Goal: Contribute content: Contribute content

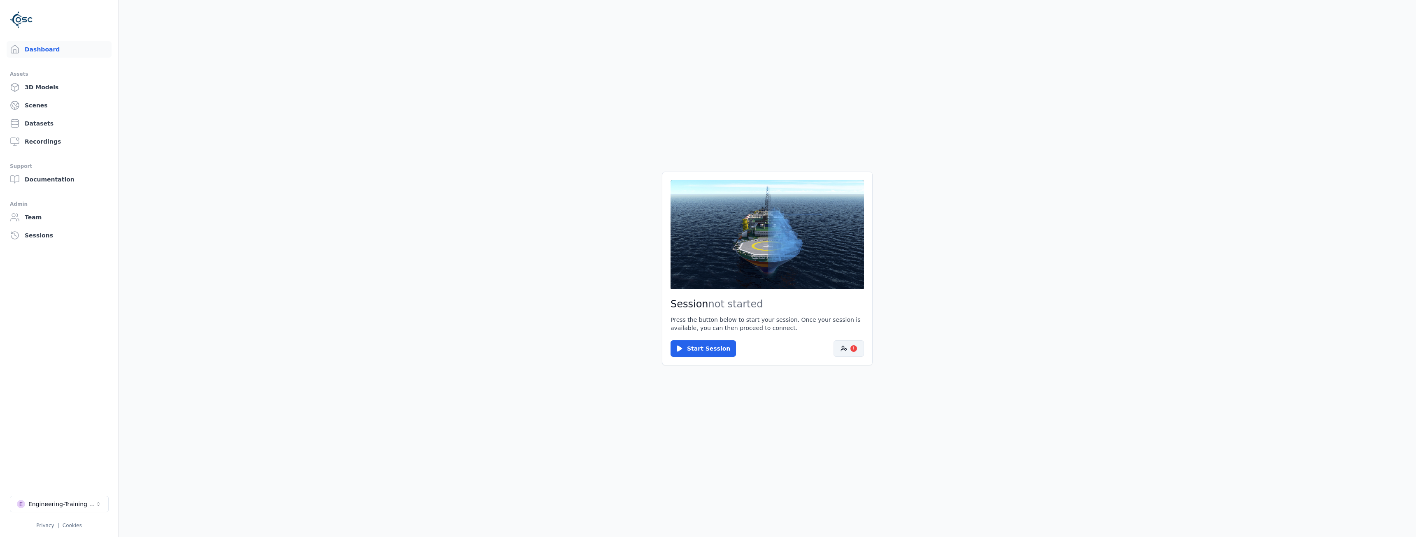
click at [844, 350] on icon at bounding box center [844, 348] width 7 height 7
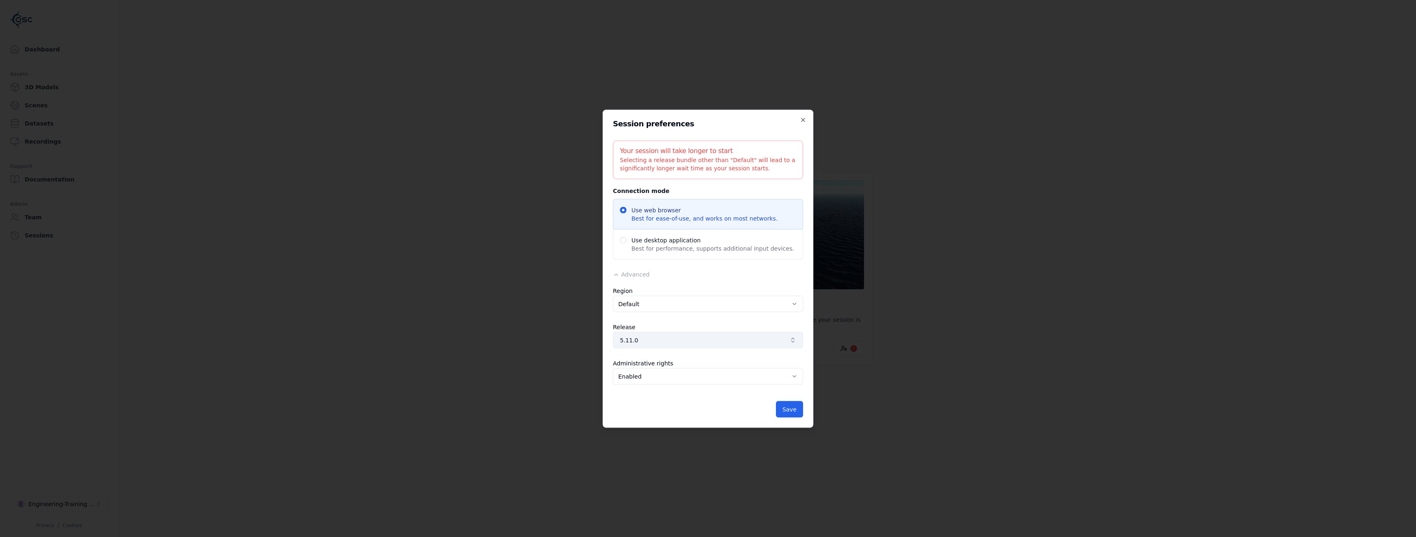
click at [653, 341] on span "5.11.0" at bounding box center [703, 340] width 166 height 8
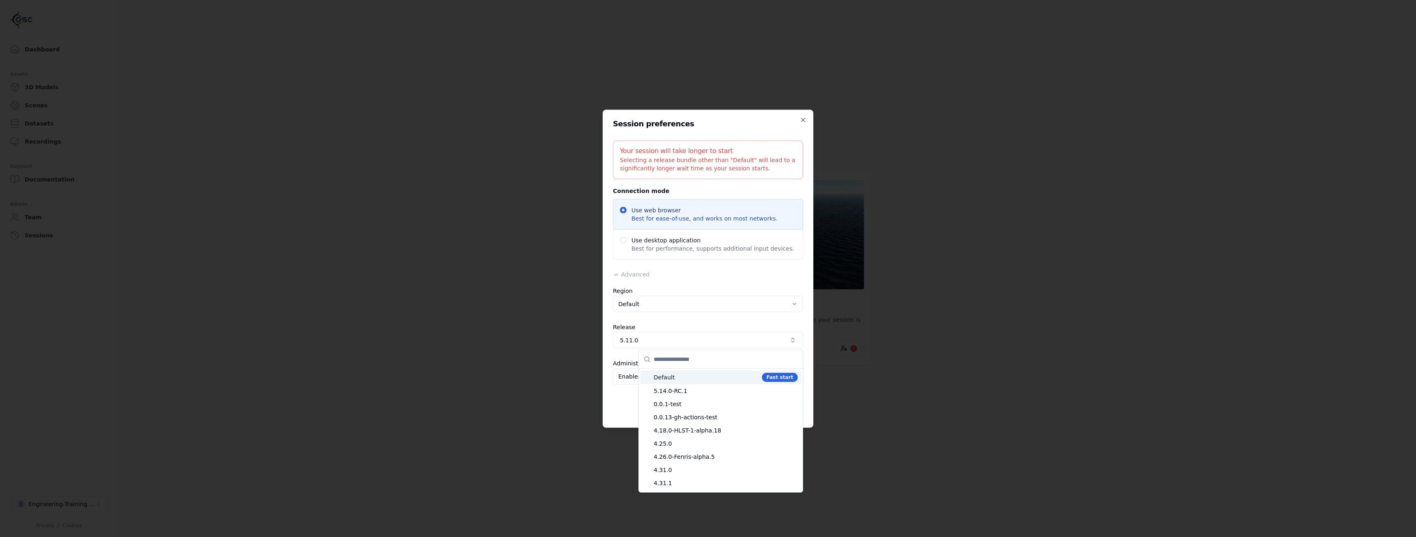
click at [690, 381] on span "Default" at bounding box center [706, 377] width 105 height 8
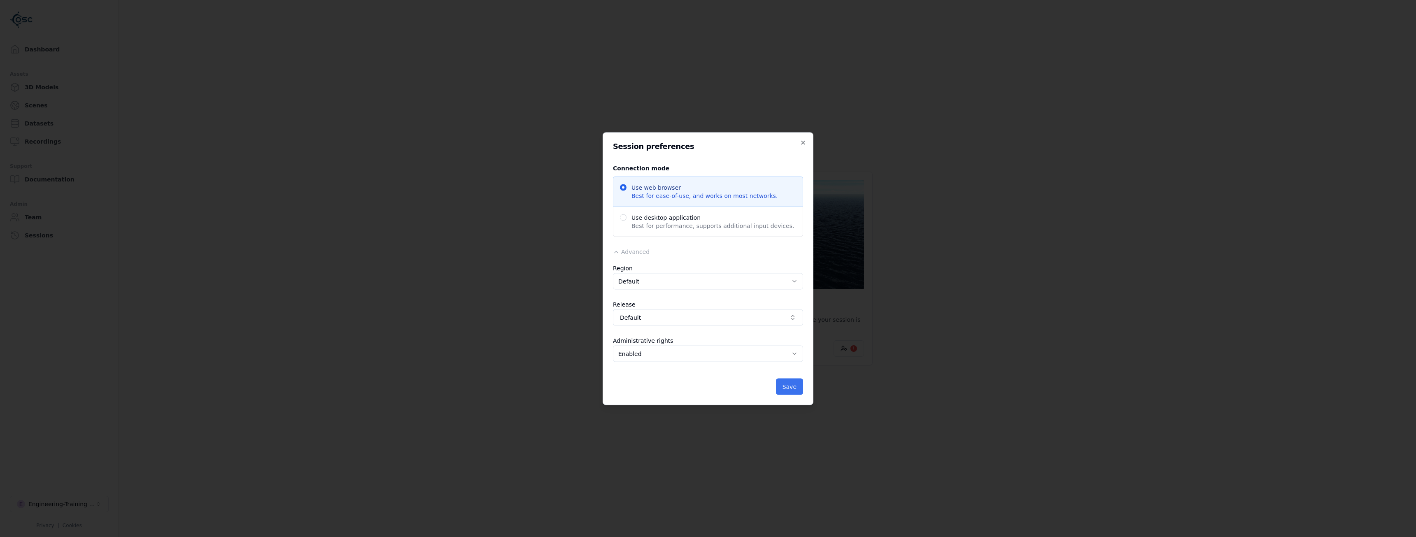
click at [795, 391] on button "Save" at bounding box center [789, 386] width 27 height 16
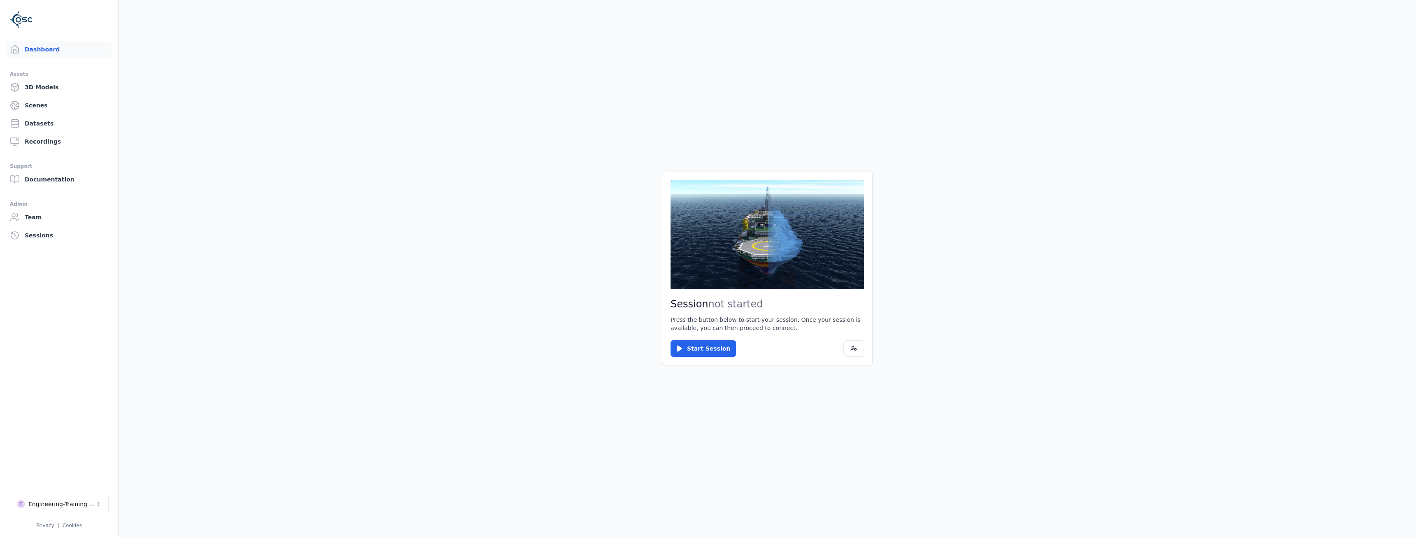
click at [704, 357] on div "Session not started Press the button below to start your session. Once your ses…" at bounding box center [767, 268] width 211 height 193
click at [706, 351] on button "Start Session" at bounding box center [703, 348] width 65 height 16
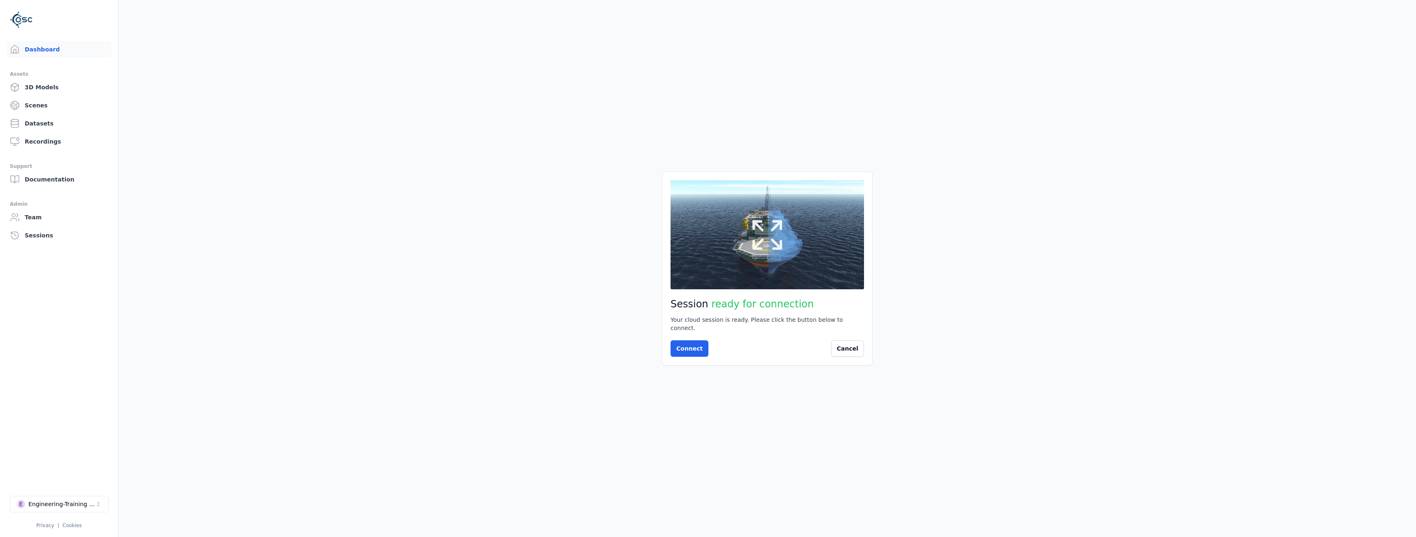
click at [784, 228] on icon at bounding box center [768, 235] width 40 height 40
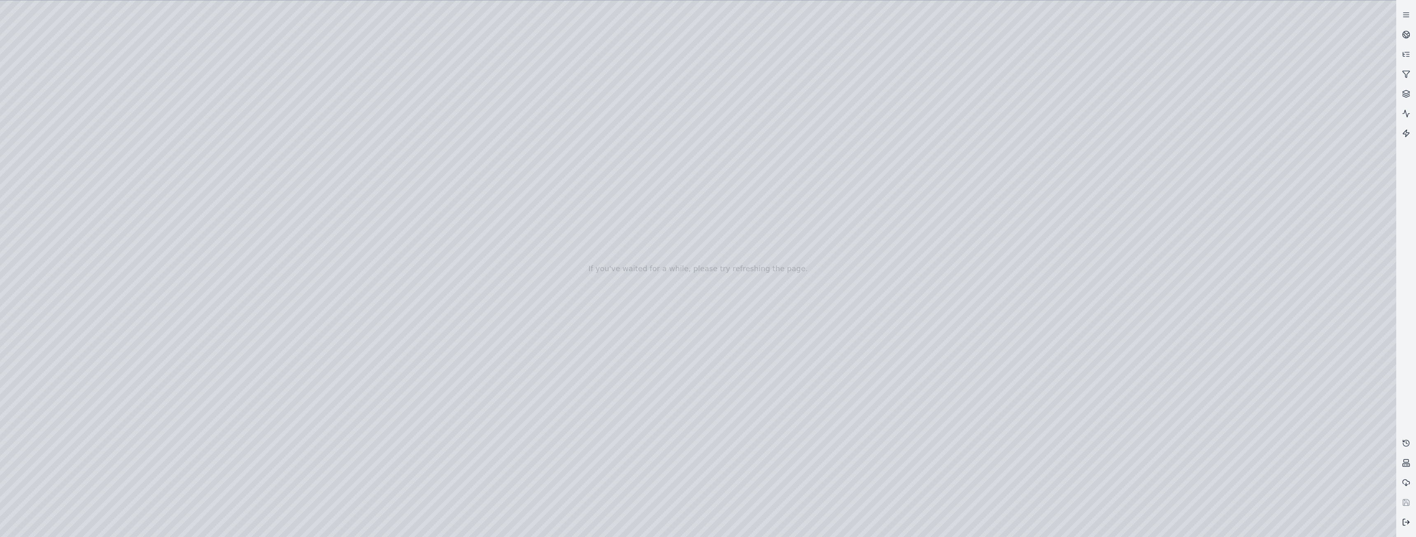
click at [1409, 522] on line at bounding box center [1407, 522] width 4 height 0
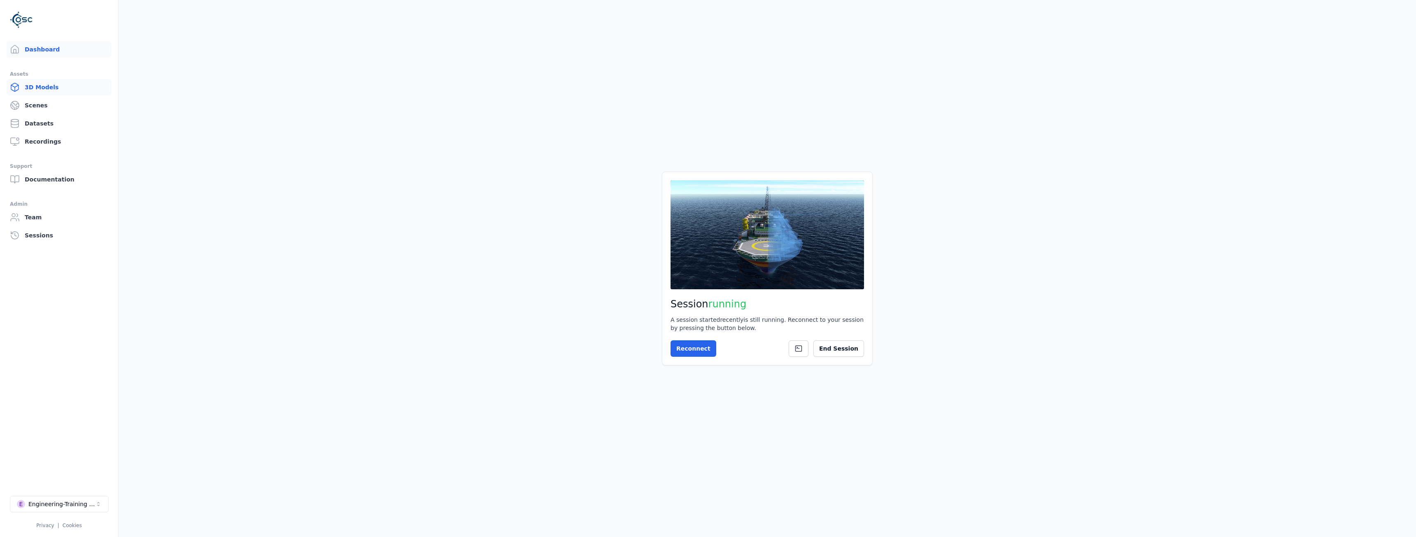
click at [32, 90] on link "3D Models" at bounding box center [59, 87] width 105 height 16
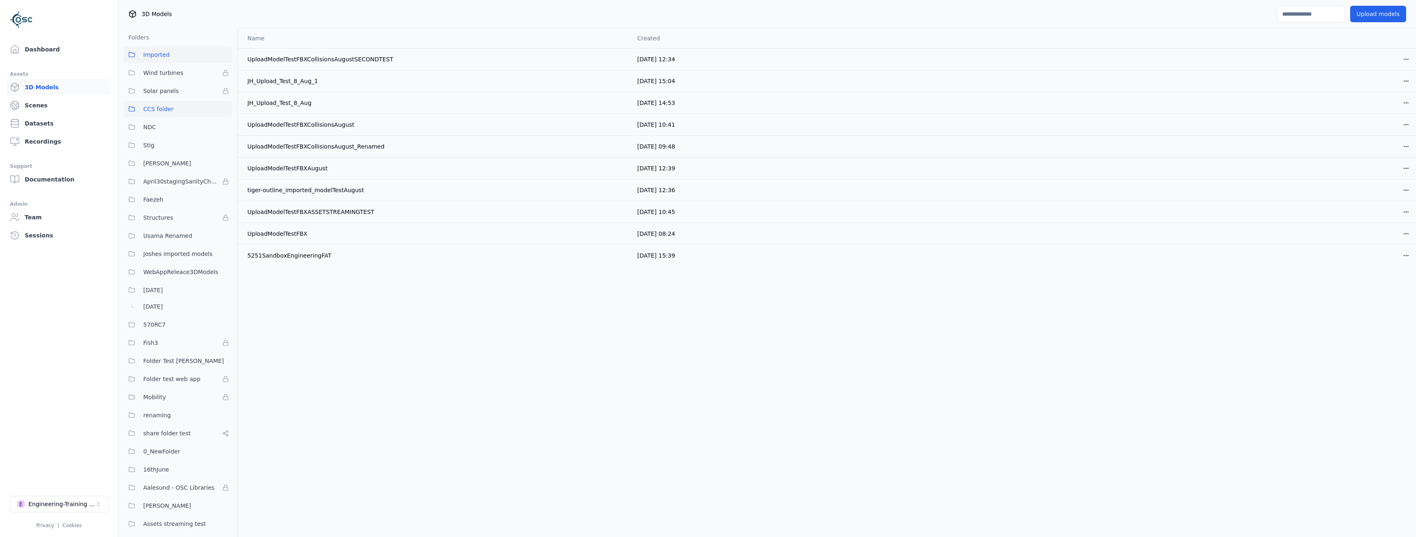
click at [158, 107] on span "CCS folder" at bounding box center [158, 109] width 30 height 10
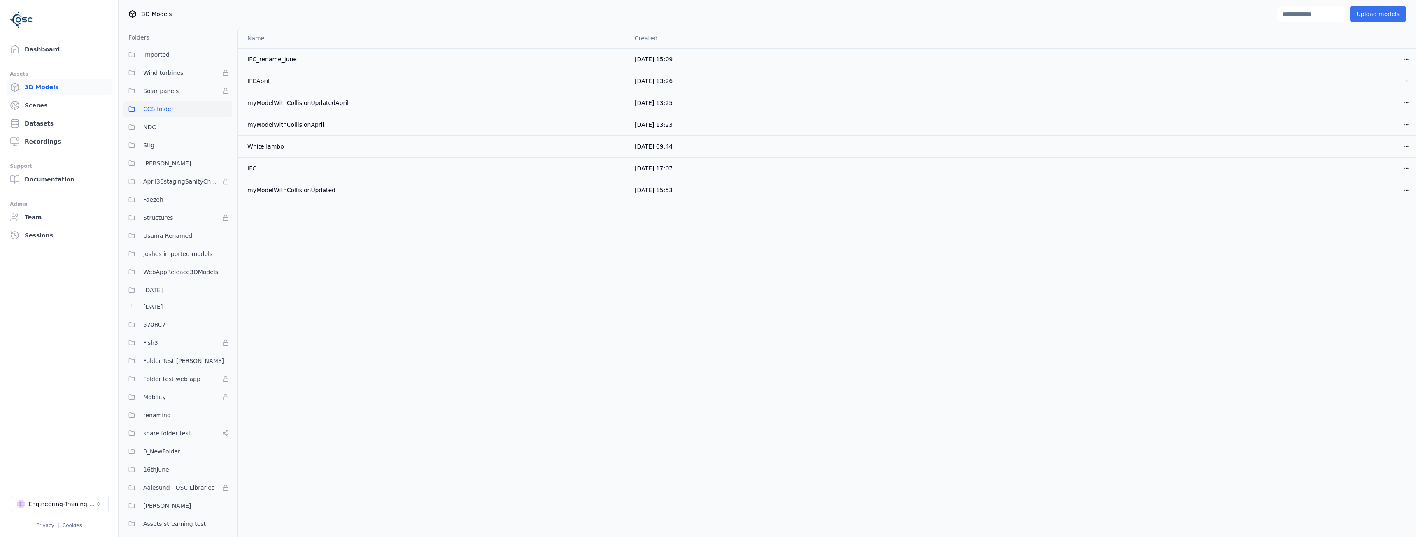
click at [1361, 14] on button "Upload models" at bounding box center [1378, 14] width 56 height 16
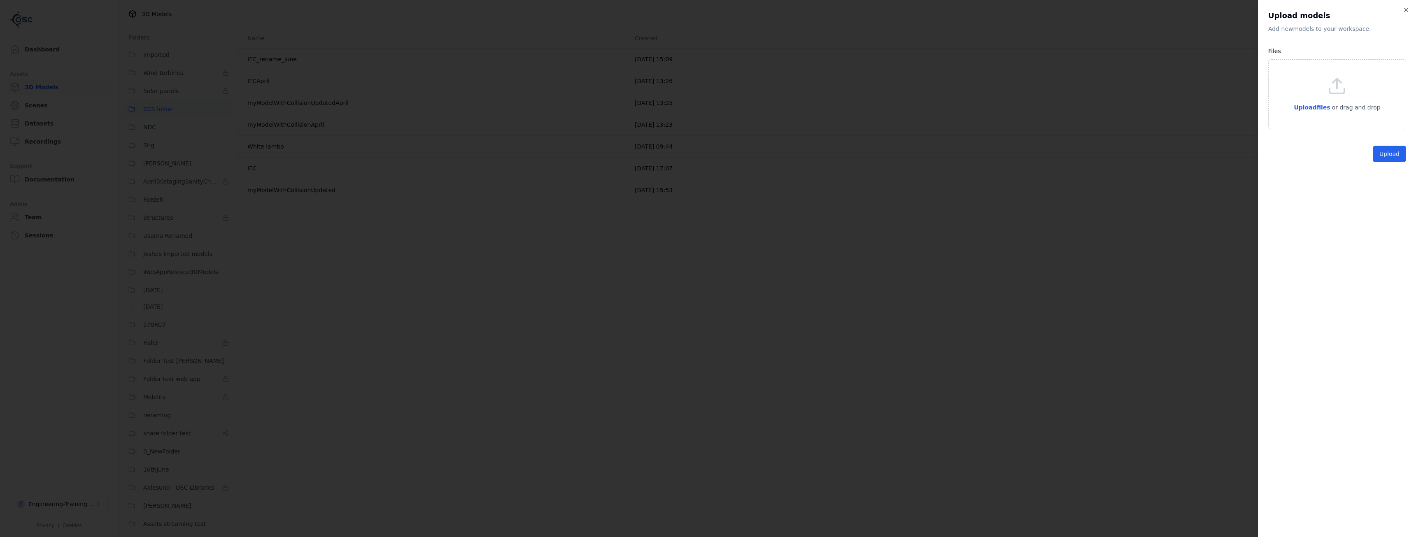
click at [1328, 102] on div "Upload files or drag and drop" at bounding box center [1337, 94] width 86 height 36
click at [1396, 187] on button "Upload" at bounding box center [1389, 188] width 33 height 16
click at [1398, 142] on icon "button" at bounding box center [1396, 140] width 7 height 7
click at [1339, 106] on p "or drag and drop" at bounding box center [1356, 108] width 50 height 10
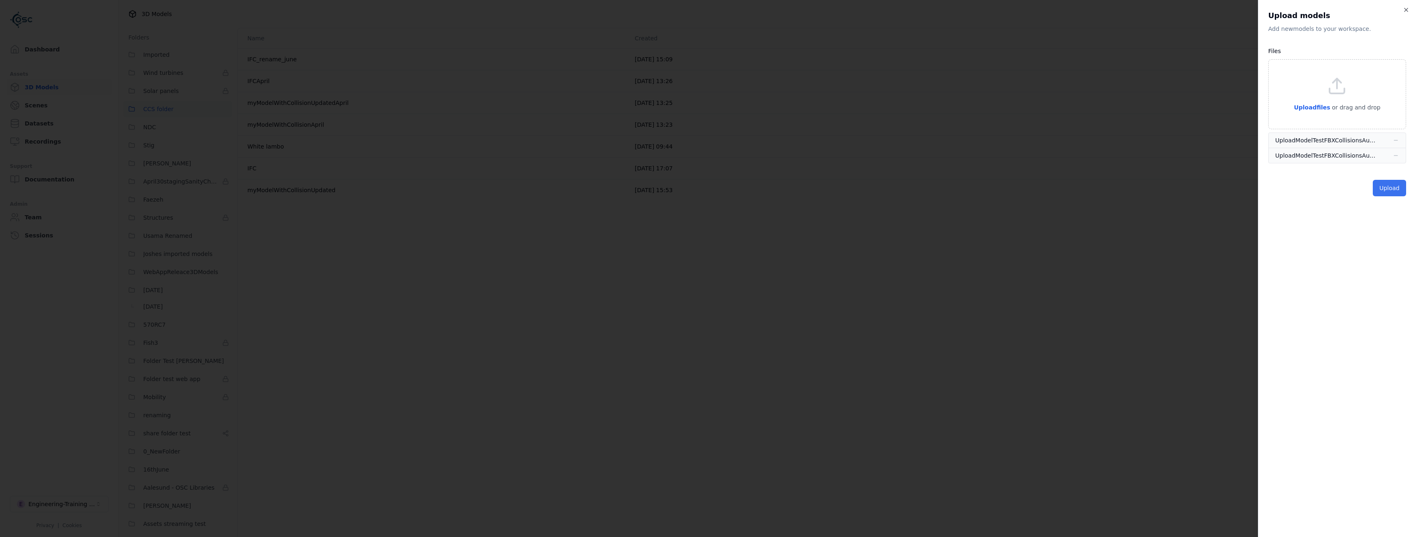
click at [1382, 189] on button "Upload" at bounding box center [1389, 188] width 33 height 16
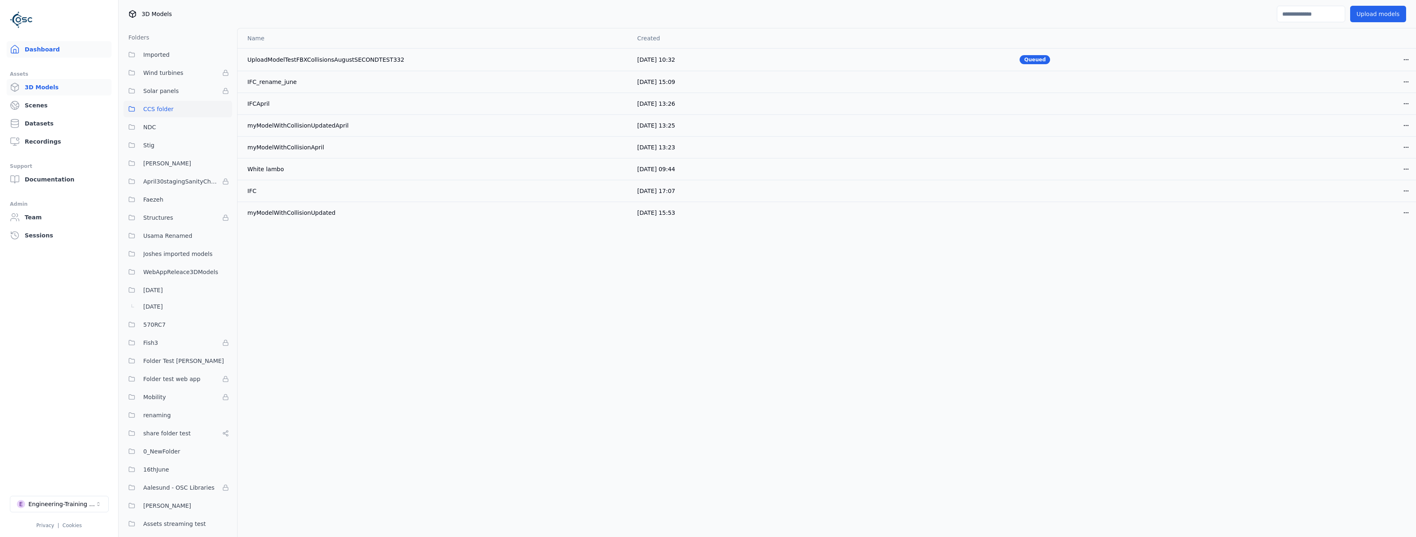
click at [36, 49] on link "Dashboard" at bounding box center [59, 49] width 105 height 16
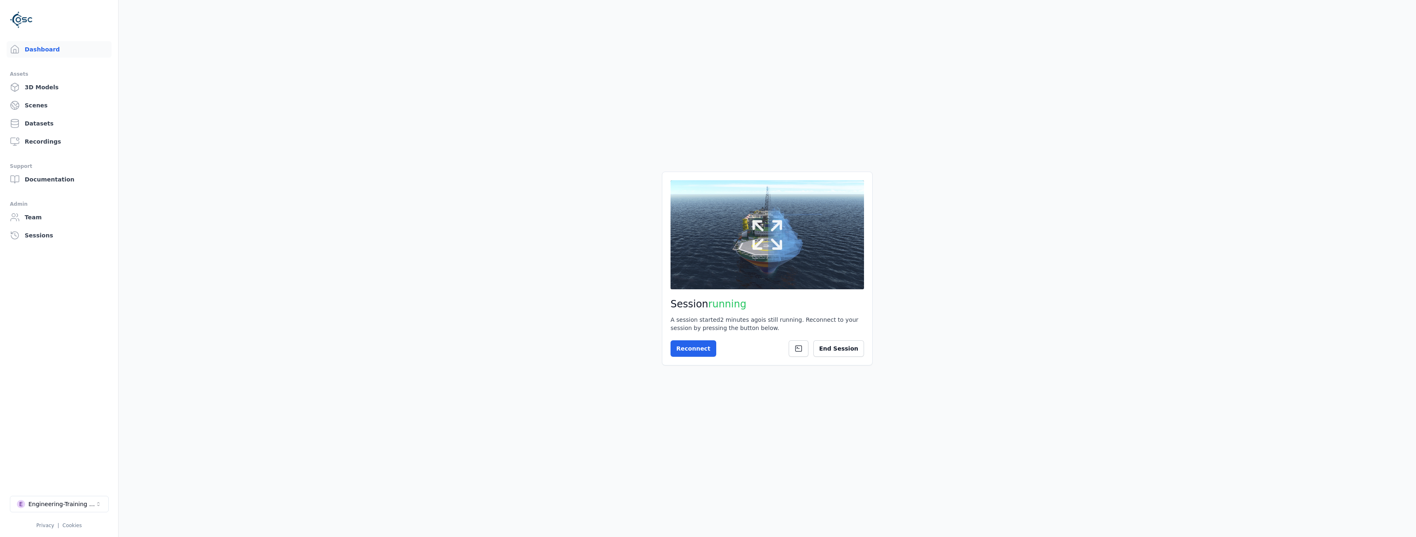
click at [759, 229] on icon at bounding box center [768, 235] width 40 height 40
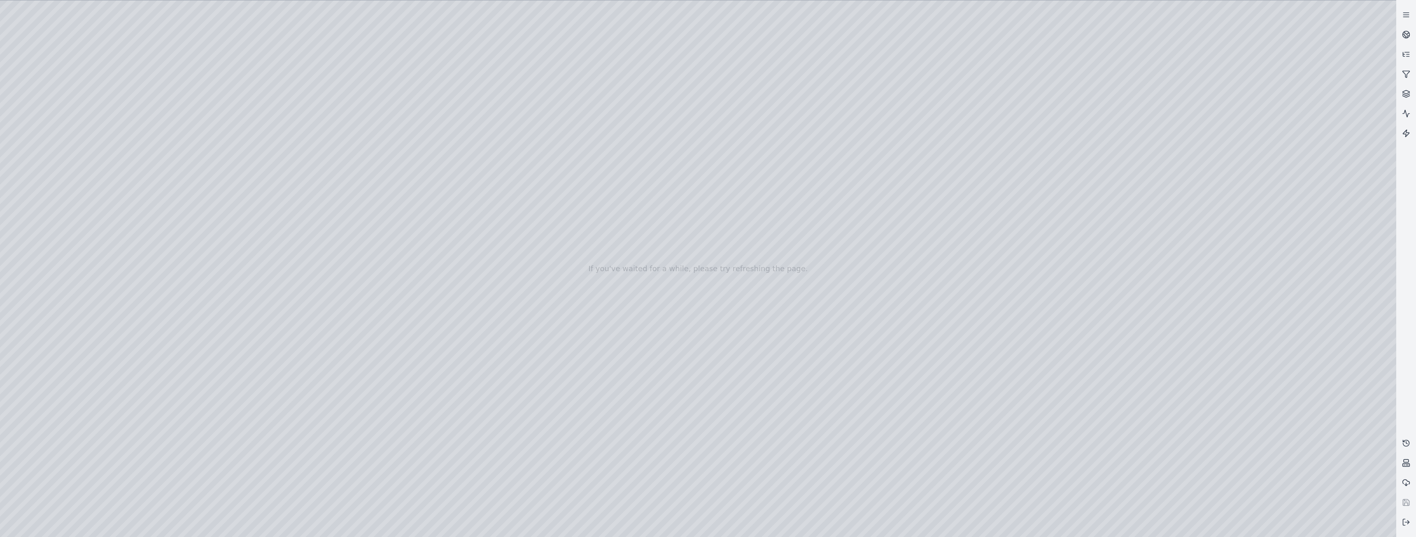
drag, startPoint x: 546, startPoint y: 438, endPoint x: 555, endPoint y: 443, distance: 10.1
click at [1407, 524] on icon at bounding box center [1406, 522] width 8 height 8
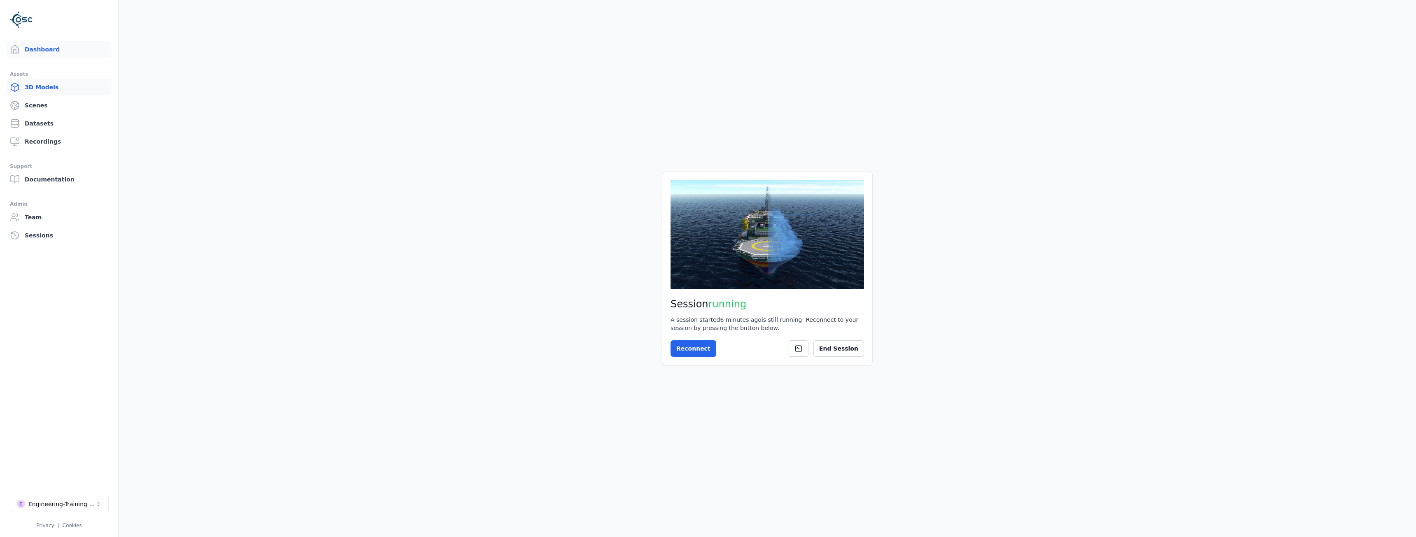
click at [40, 93] on link "3D Models" at bounding box center [59, 87] width 105 height 16
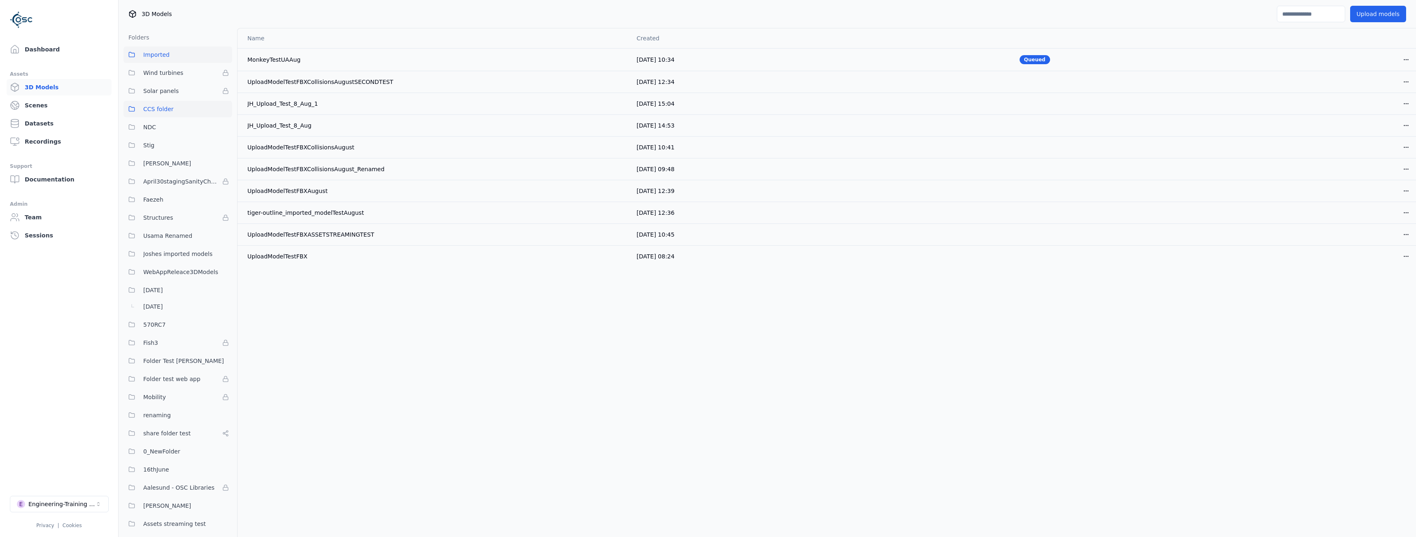
click at [158, 113] on span "CCS folder" at bounding box center [158, 109] width 30 height 10
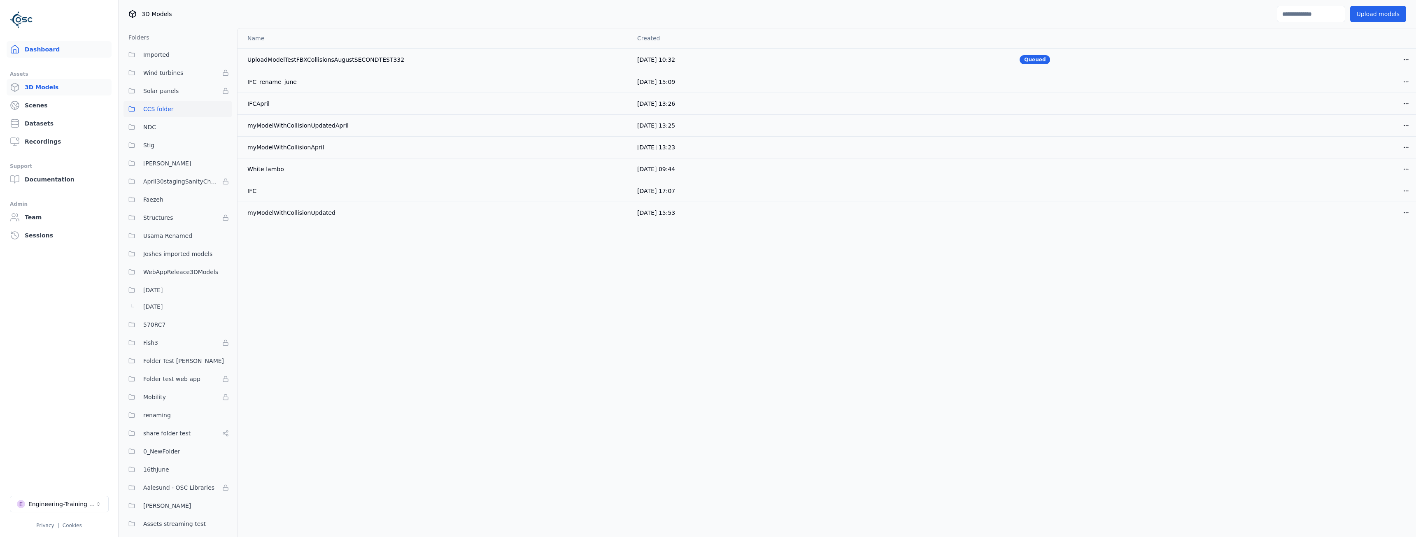
click at [47, 53] on link "Dashboard" at bounding box center [59, 49] width 105 height 16
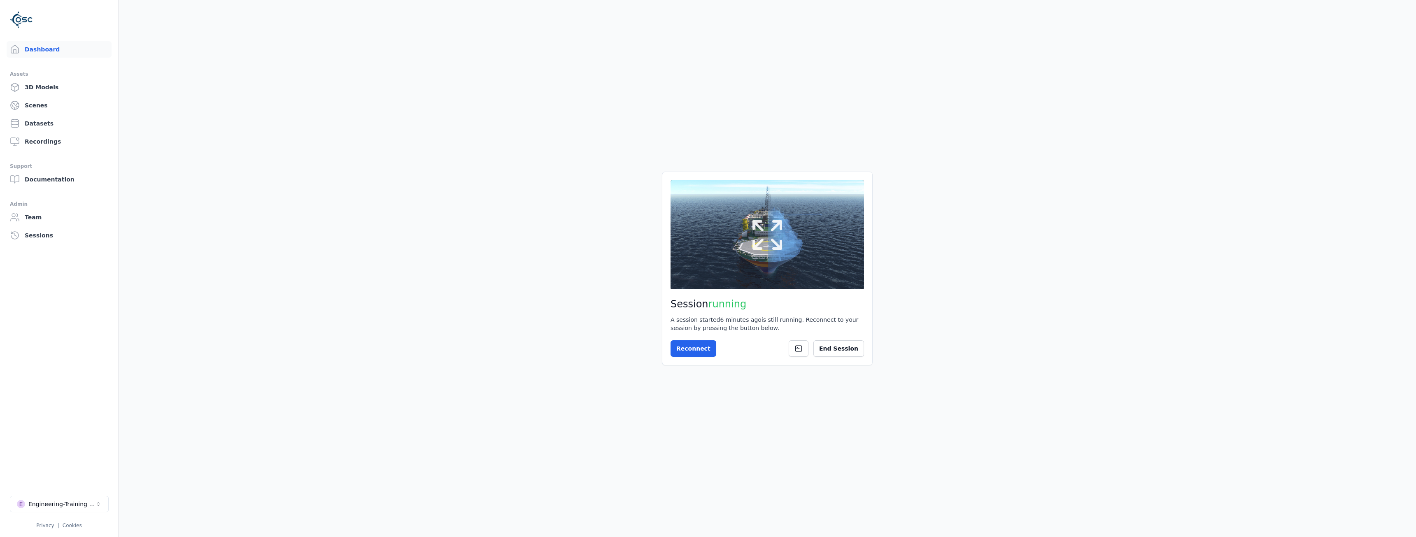
click at [726, 220] on button at bounding box center [767, 234] width 193 height 109
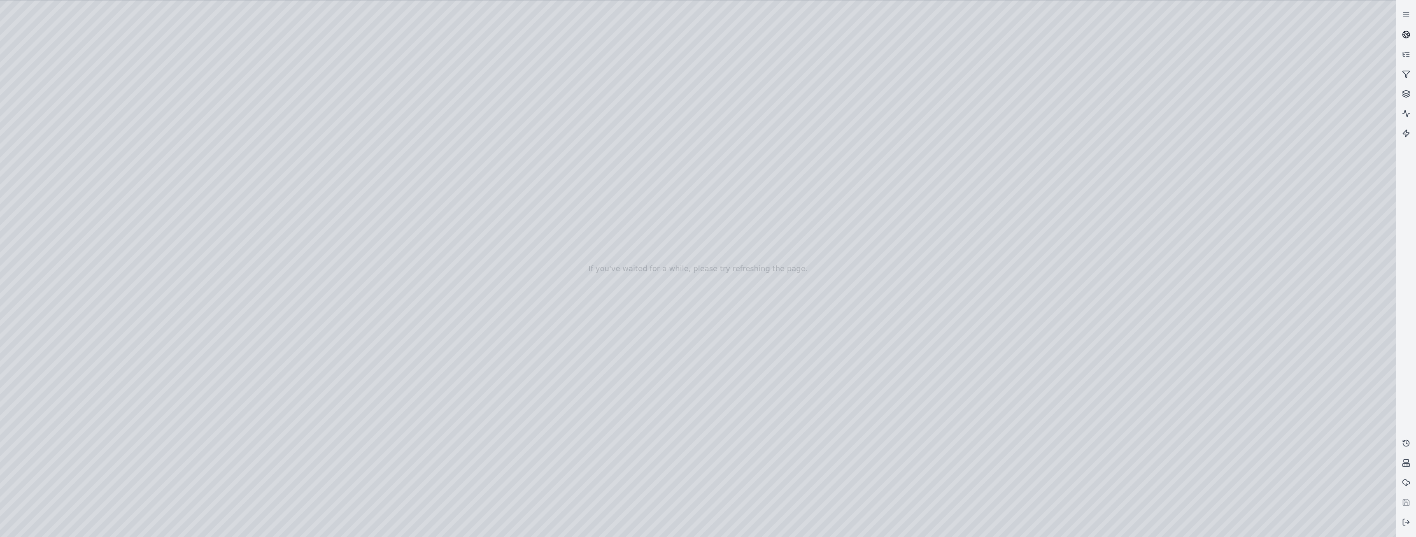
click at [1403, 35] on icon at bounding box center [1406, 34] width 8 height 8
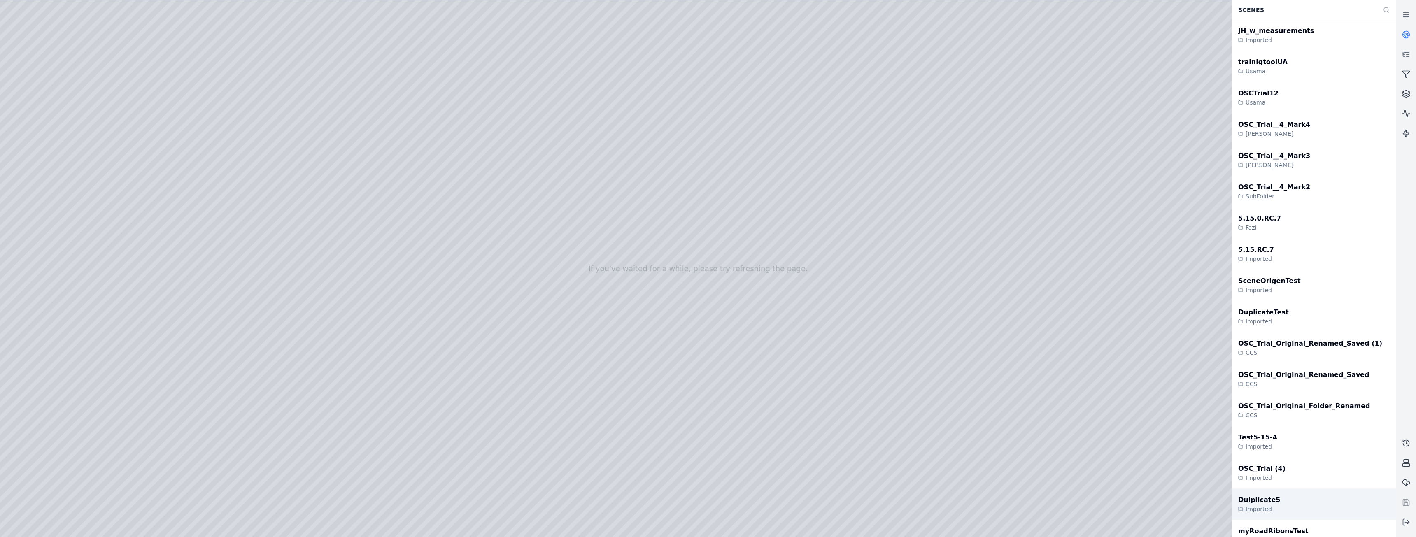
scroll to position [1441, 0]
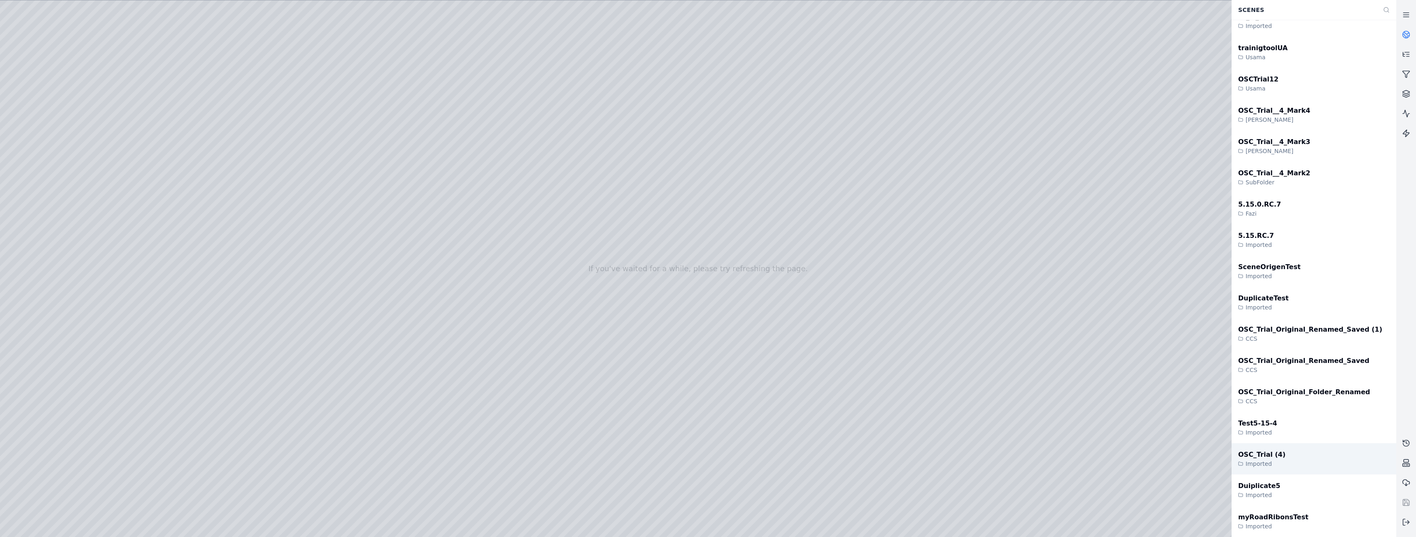
click at [1280, 443] on div "OSC_Trial (4) Imported" at bounding box center [1314, 458] width 165 height 31
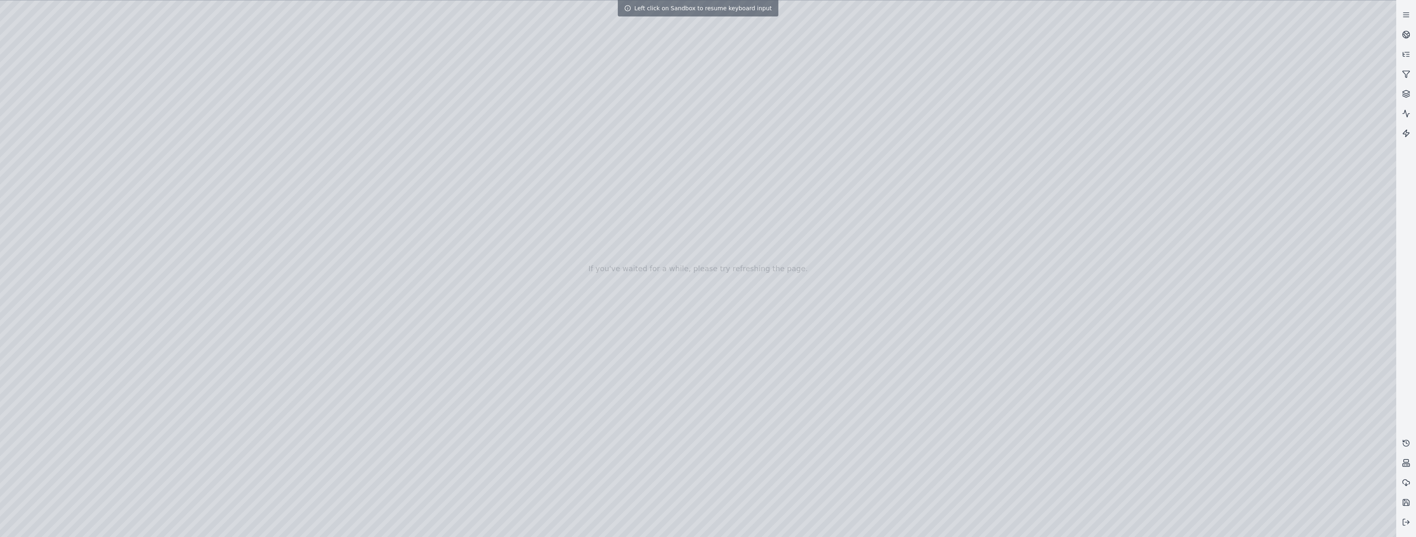
drag, startPoint x: 1006, startPoint y: 398, endPoint x: 1107, endPoint y: 375, distance: 103.5
drag, startPoint x: 1102, startPoint y: 359, endPoint x: 1067, endPoint y: 418, distance: 68.8
drag, startPoint x: 995, startPoint y: 361, endPoint x: 965, endPoint y: 345, distance: 34.3
drag, startPoint x: 993, startPoint y: 334, endPoint x: 796, endPoint y: 404, distance: 209.2
drag, startPoint x: 927, startPoint y: 361, endPoint x: 795, endPoint y: 402, distance: 137.8
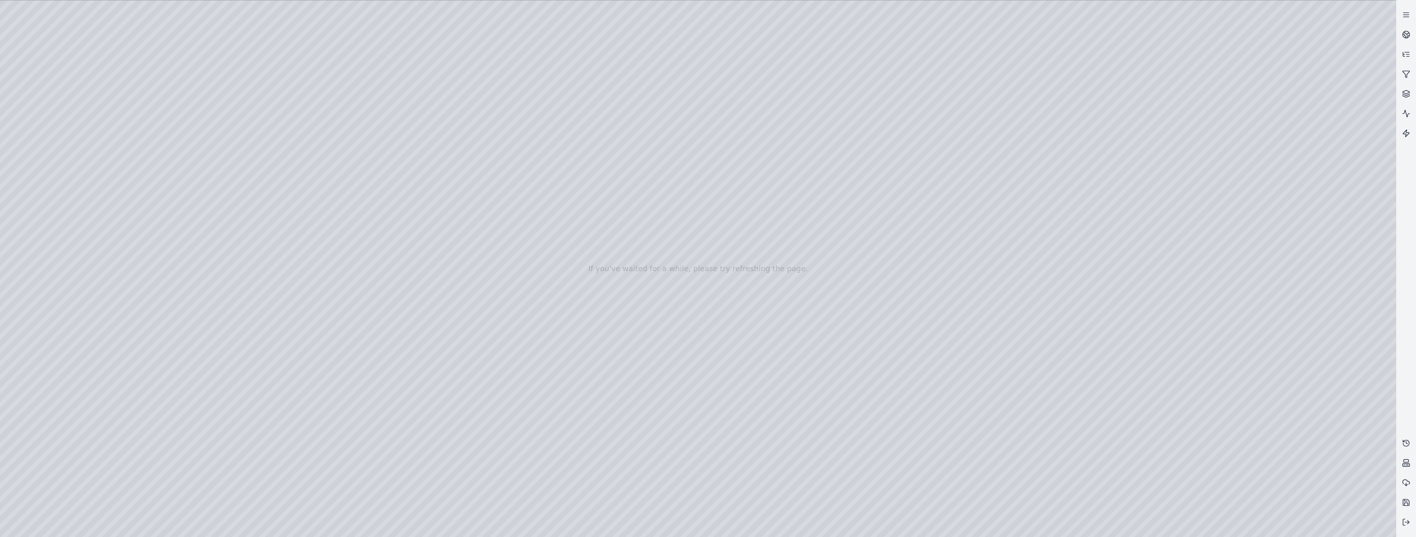
drag, startPoint x: 944, startPoint y: 368, endPoint x: 806, endPoint y: 404, distance: 143.3
drag, startPoint x: 1038, startPoint y: 358, endPoint x: 779, endPoint y: 401, distance: 262.1
click at [1401, 91] on link at bounding box center [1406, 94] width 20 height 20
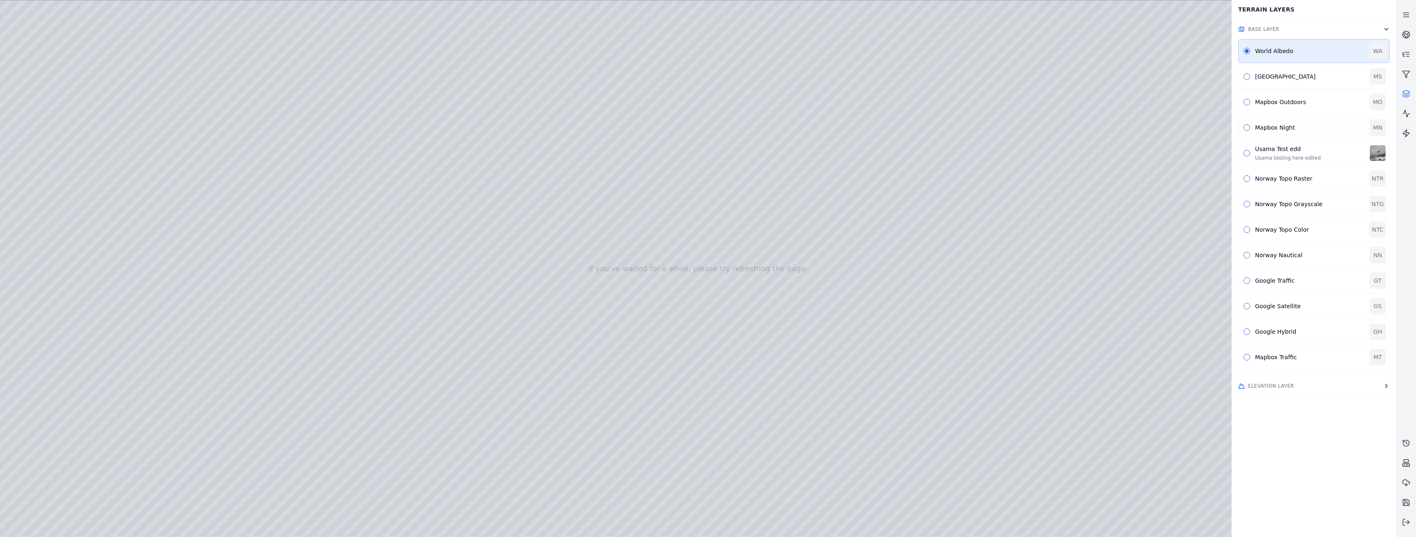
click at [1244, 126] on button "button" at bounding box center [1247, 127] width 7 height 7
drag, startPoint x: 754, startPoint y: 276, endPoint x: 904, endPoint y: 223, distance: 159.5
drag, startPoint x: 818, startPoint y: 322, endPoint x: 805, endPoint y: 325, distance: 13.5
drag, startPoint x: 815, startPoint y: 319, endPoint x: 720, endPoint y: 354, distance: 100.7
drag, startPoint x: 739, startPoint y: 324, endPoint x: 683, endPoint y: 359, distance: 66.2
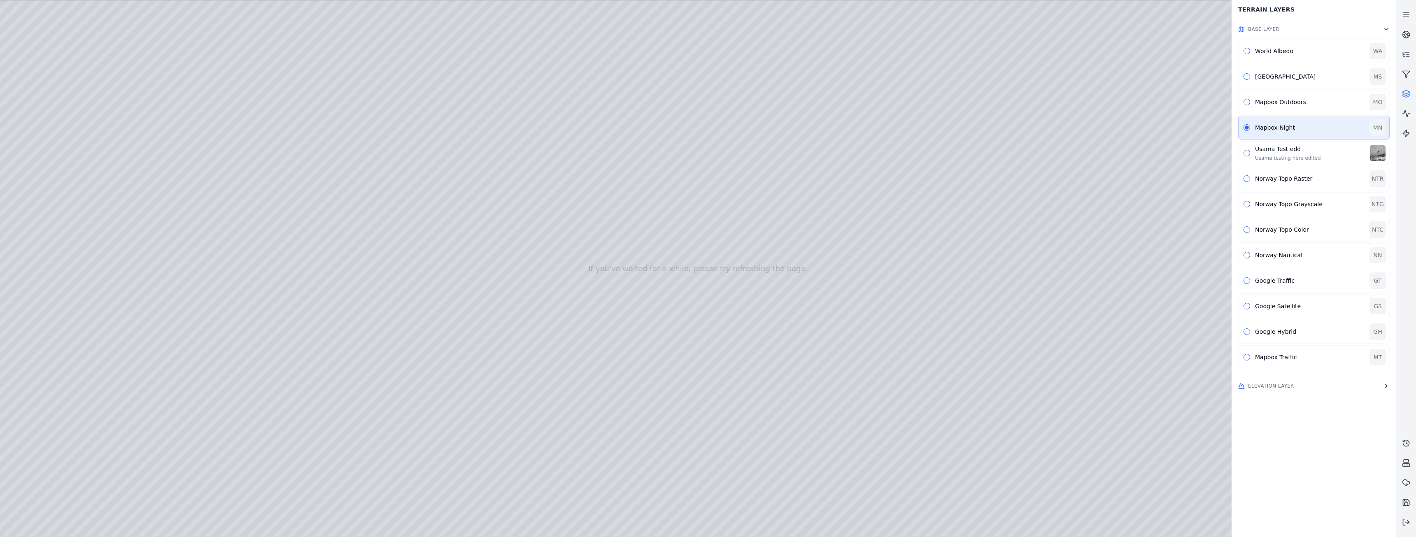
drag, startPoint x: 706, startPoint y: 354, endPoint x: 701, endPoint y: 361, distance: 9.1
drag, startPoint x: 725, startPoint y: 340, endPoint x: 670, endPoint y: 361, distance: 58.6
drag, startPoint x: 713, startPoint y: 364, endPoint x: 641, endPoint y: 373, distance: 72.2
drag, startPoint x: 926, startPoint y: 335, endPoint x: 719, endPoint y: 354, distance: 207.6
drag, startPoint x: 917, startPoint y: 350, endPoint x: 609, endPoint y: 352, distance: 307.5
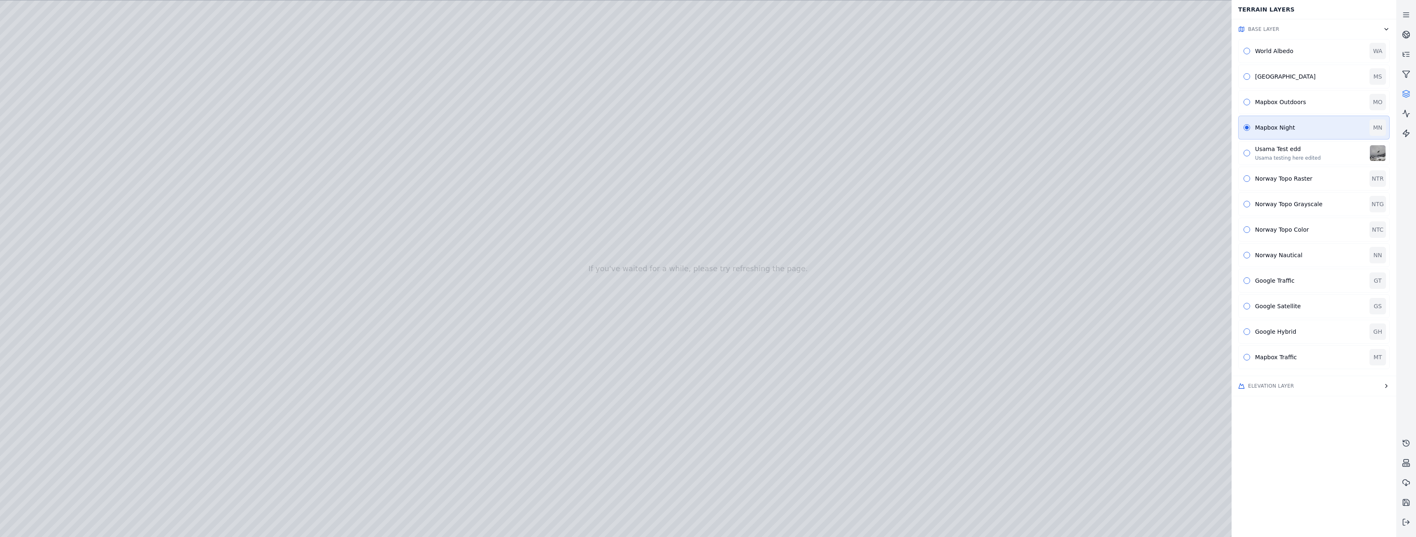
drag, startPoint x: 763, startPoint y: 312, endPoint x: 869, endPoint y: 289, distance: 108.0
drag, startPoint x: 833, startPoint y: 299, endPoint x: 810, endPoint y: 320, distance: 31.2
drag, startPoint x: 811, startPoint y: 320, endPoint x: 973, endPoint y: 318, distance: 162.6
click at [1263, 390] on button "Elevation Layer" at bounding box center [1314, 386] width 165 height 20
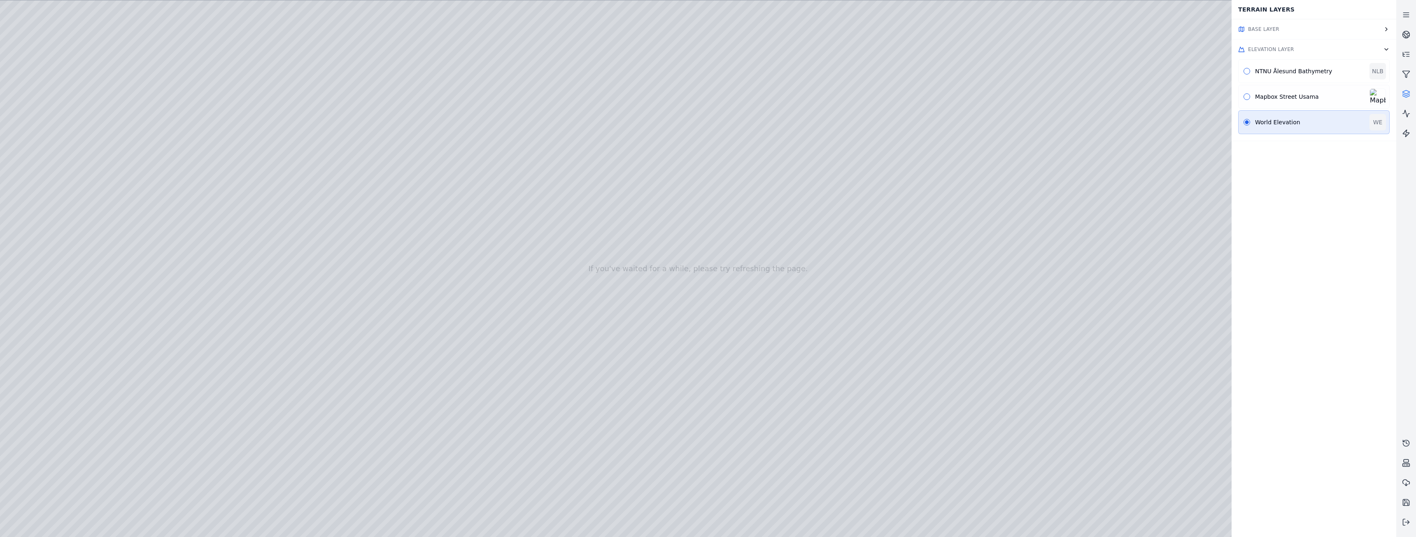
click at [1289, 106] on div "Mapbox Street Usama" at bounding box center [1313, 97] width 151 height 24
click at [1267, 80] on div "NTNU Ålesund Bathymetry NLB" at bounding box center [1313, 71] width 151 height 24
click at [1269, 98] on div "Mapbox Street Usama" at bounding box center [1310, 97] width 110 height 8
click at [1262, 124] on div "World Elevation" at bounding box center [1310, 122] width 110 height 8
click at [1282, 75] on div "NTNU Ålesund Bathymetry NLB" at bounding box center [1313, 71] width 151 height 24
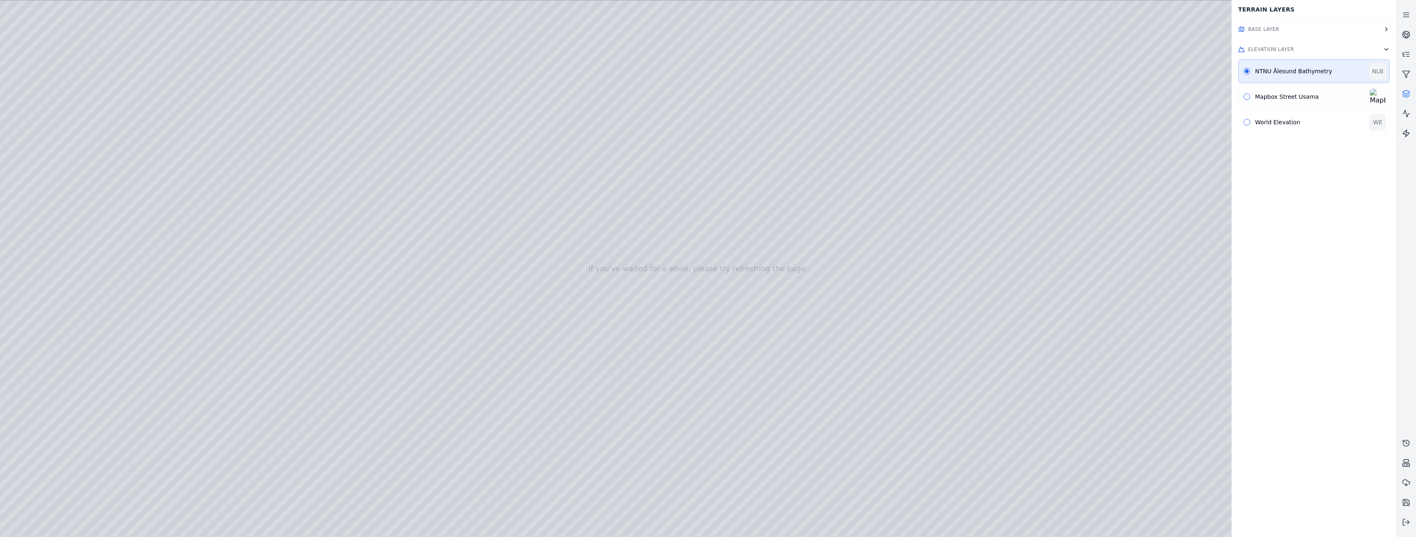
click at [1269, 98] on div "Mapbox Street Usama" at bounding box center [1310, 97] width 110 height 8
click at [1264, 28] on span "Base Layer" at bounding box center [1263, 29] width 31 height 7
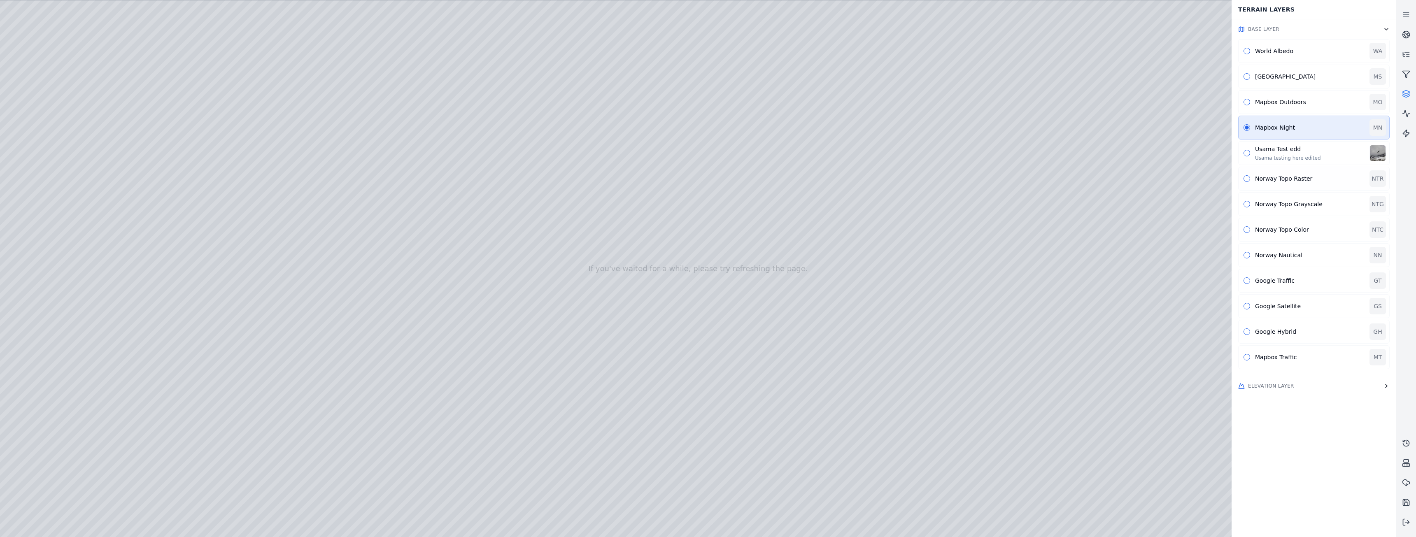
click at [1257, 185] on div "Norway Topo Raster NTR" at bounding box center [1313, 179] width 151 height 24
drag, startPoint x: 870, startPoint y: 221, endPoint x: 758, endPoint y: 164, distance: 125.7
drag, startPoint x: 750, startPoint y: 160, endPoint x: 750, endPoint y: 319, distance: 158.9
drag, startPoint x: 958, startPoint y: 222, endPoint x: 874, endPoint y: 431, distance: 225.1
drag, startPoint x: 981, startPoint y: 175, endPoint x: 919, endPoint y: 389, distance: 222.4
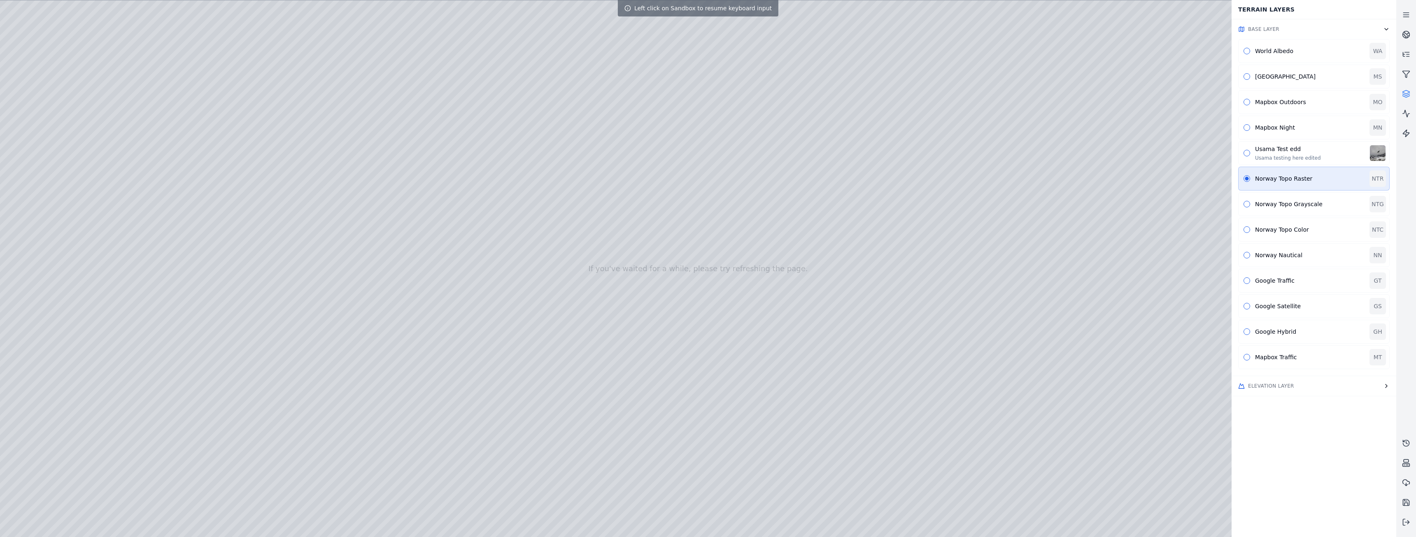
drag, startPoint x: 928, startPoint y: 352, endPoint x: 910, endPoint y: 390, distance: 42.2
drag, startPoint x: 986, startPoint y: 217, endPoint x: 927, endPoint y: 278, distance: 85.0
drag, startPoint x: 874, startPoint y: 173, endPoint x: 855, endPoint y: 171, distance: 19.0
drag, startPoint x: 832, startPoint y: 142, endPoint x: 789, endPoint y: 301, distance: 165.1
drag, startPoint x: 766, startPoint y: 252, endPoint x: 774, endPoint y: 345, distance: 93.4
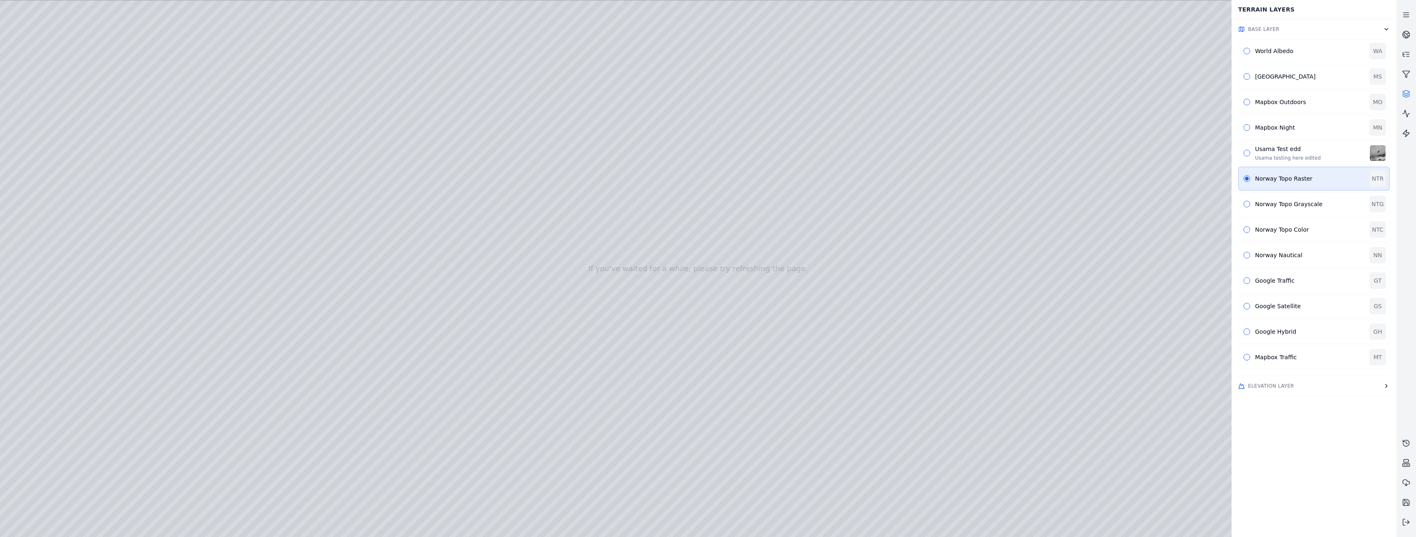
drag, startPoint x: 745, startPoint y: 271, endPoint x: 746, endPoint y: 389, distance: 118.2
drag, startPoint x: 697, startPoint y: 270, endPoint x: 720, endPoint y: 392, distance: 123.6
drag, startPoint x: 722, startPoint y: 325, endPoint x: 788, endPoint y: 404, distance: 102.6
drag, startPoint x: 663, startPoint y: 374, endPoint x: 901, endPoint y: 348, distance: 238.9
drag, startPoint x: 615, startPoint y: 340, endPoint x: 759, endPoint y: 332, distance: 143.9
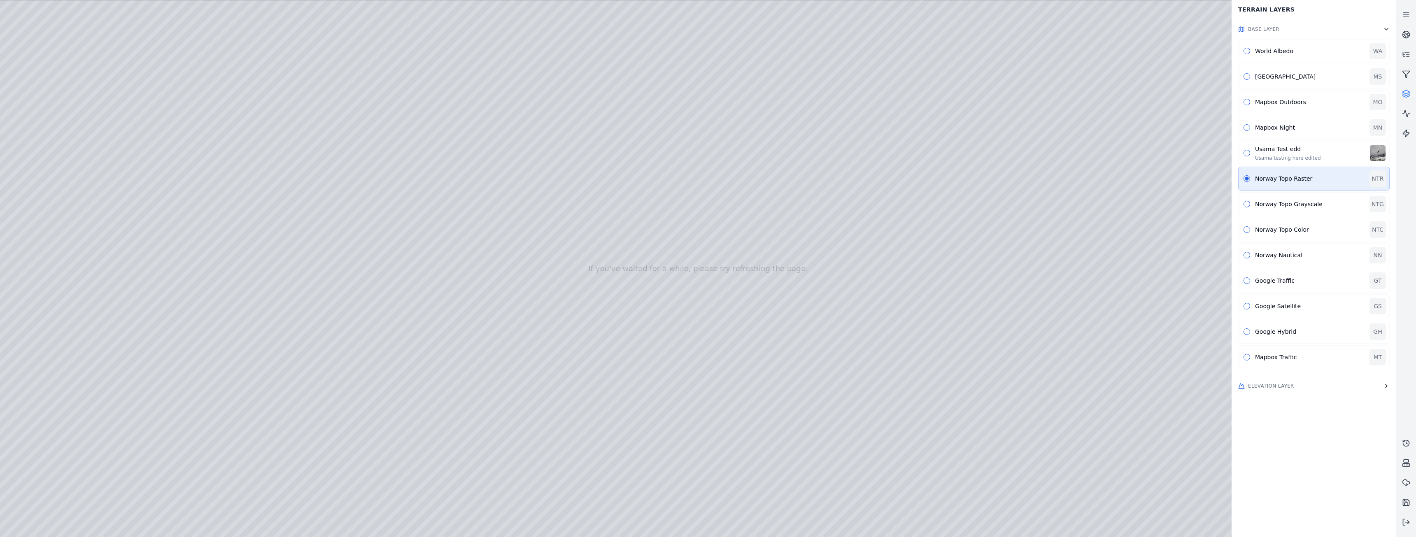
drag, startPoint x: 749, startPoint y: 389, endPoint x: 757, endPoint y: 310, distance: 79.4
click at [1284, 207] on div "Norway Topo Grayscale" at bounding box center [1310, 204] width 110 height 8
drag, startPoint x: 1016, startPoint y: 79, endPoint x: 997, endPoint y: 228, distance: 150.3
drag, startPoint x: 1018, startPoint y: 228, endPoint x: 1010, endPoint y: 352, distance: 123.8
drag, startPoint x: 1067, startPoint y: 364, endPoint x: 724, endPoint y: 289, distance: 350.6
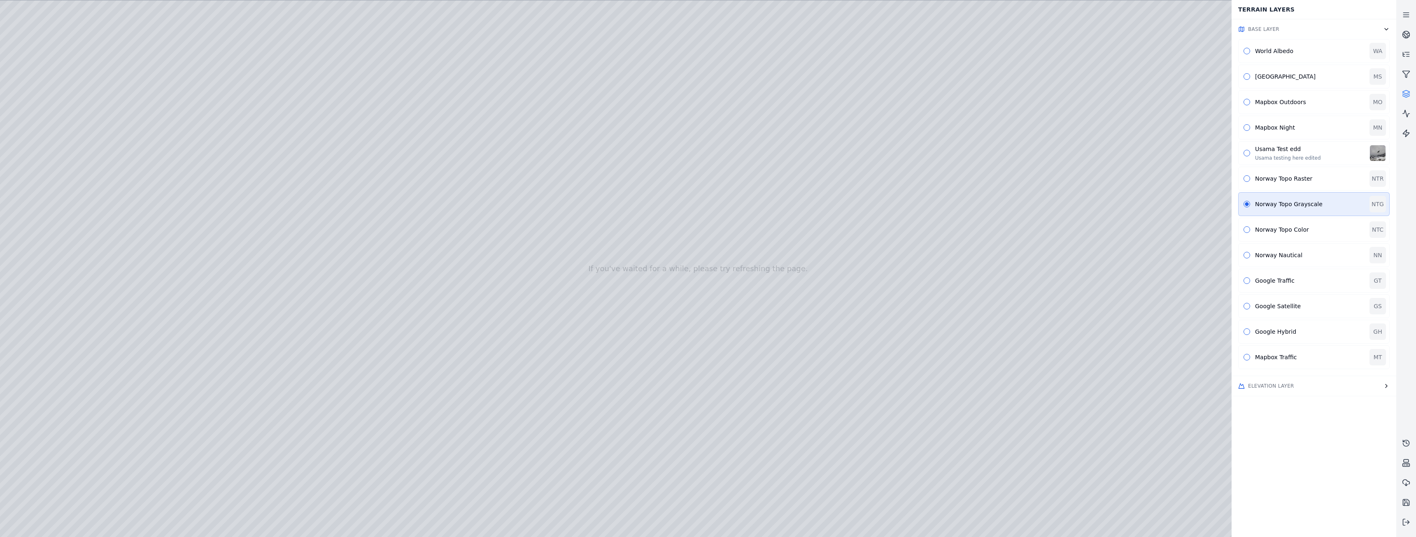
drag, startPoint x: 927, startPoint y: 351, endPoint x: 642, endPoint y: 274, distance: 295.5
drag, startPoint x: 849, startPoint y: 337, endPoint x: 424, endPoint y: 219, distance: 440.7
drag, startPoint x: 487, startPoint y: 307, endPoint x: 652, endPoint y: 318, distance: 165.9
drag, startPoint x: 783, startPoint y: 316, endPoint x: 594, endPoint y: 292, distance: 190.1
drag, startPoint x: 774, startPoint y: 337, endPoint x: 773, endPoint y: 275, distance: 61.3
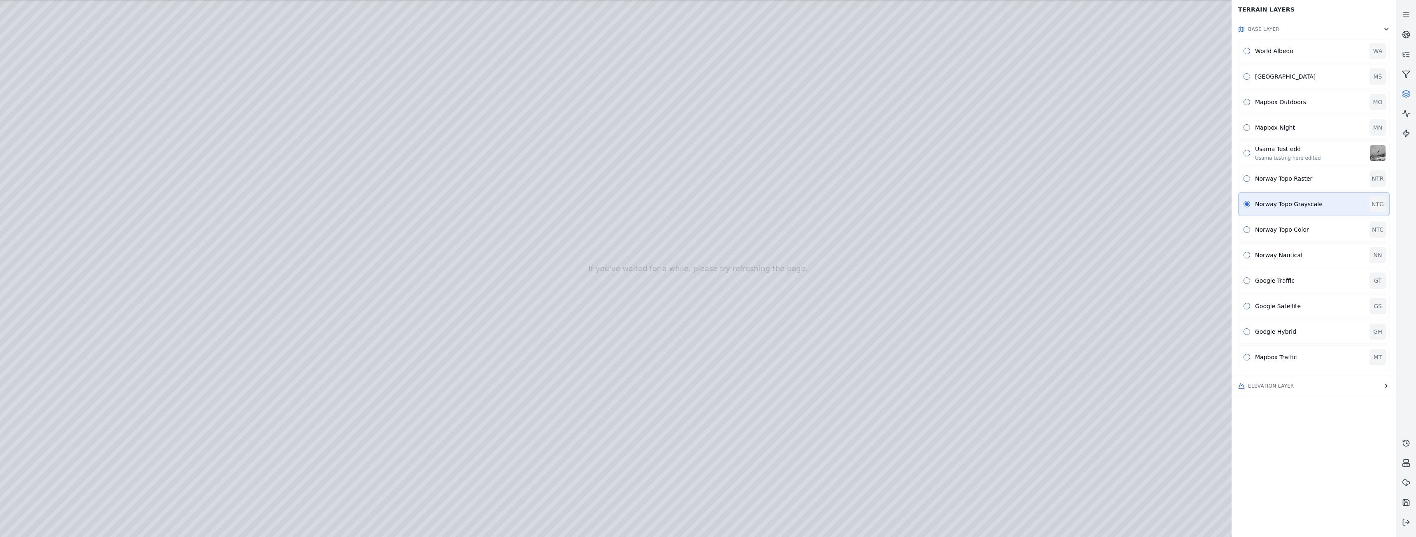
drag, startPoint x: 946, startPoint y: 333, endPoint x: 483, endPoint y: 342, distance: 463.2
drag, startPoint x: 939, startPoint y: 347, endPoint x: 646, endPoint y: 260, distance: 306.1
drag, startPoint x: 590, startPoint y: 312, endPoint x: 774, endPoint y: 279, distance: 186.5
drag, startPoint x: 767, startPoint y: 284, endPoint x: 621, endPoint y: 277, distance: 145.9
drag, startPoint x: 630, startPoint y: 272, endPoint x: 642, endPoint y: 318, distance: 48.0
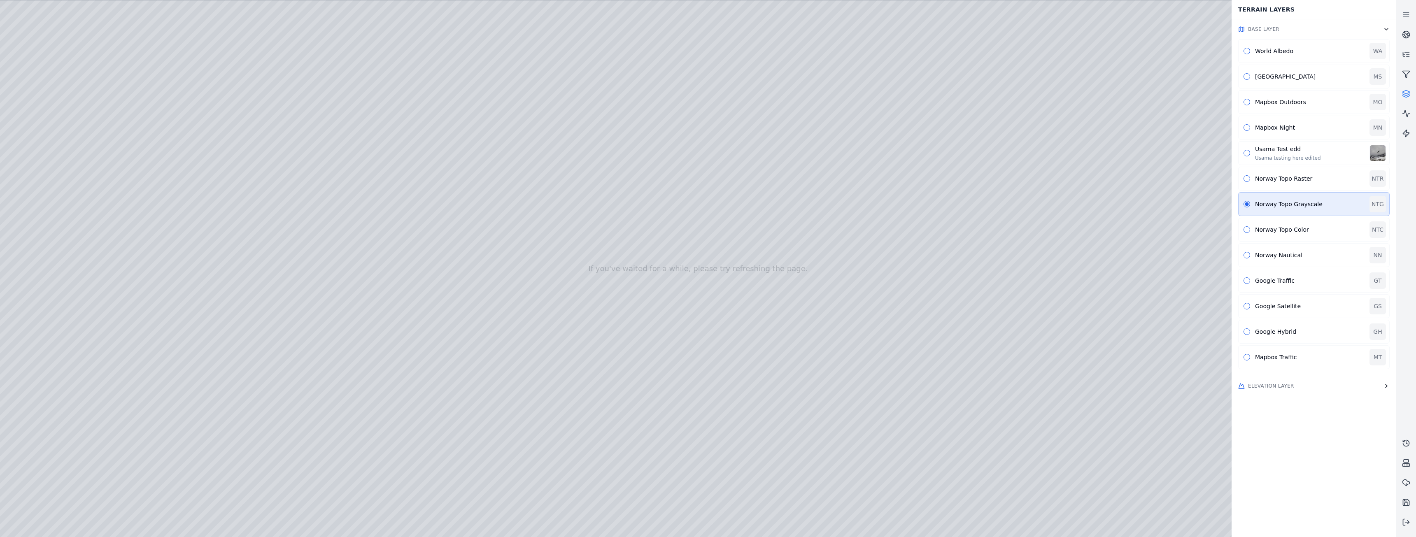
drag, startPoint x: 790, startPoint y: 199, endPoint x: 701, endPoint y: 336, distance: 163.1
drag, startPoint x: 807, startPoint y: 236, endPoint x: 608, endPoint y: 276, distance: 202.9
drag, startPoint x: 925, startPoint y: 274, endPoint x: 600, endPoint y: 258, distance: 326.0
drag, startPoint x: 918, startPoint y: 285, endPoint x: 881, endPoint y: 256, distance: 46.9
click at [1261, 391] on button "Elevation Layer" at bounding box center [1314, 386] width 165 height 20
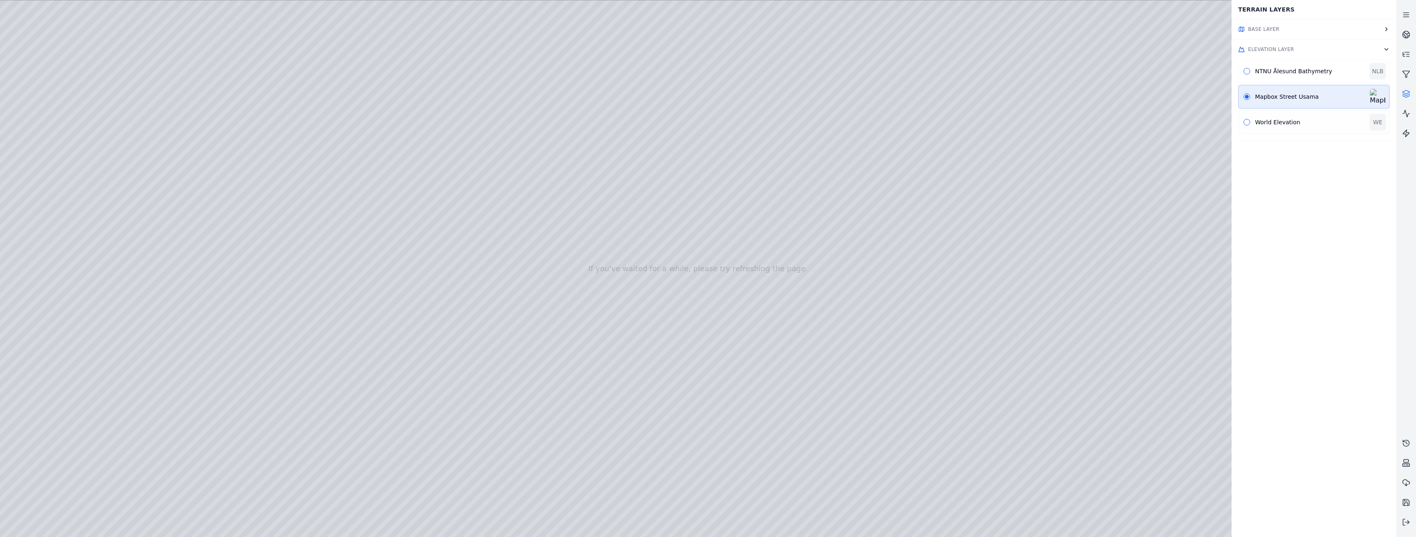
click at [1279, 122] on div "World Elevation" at bounding box center [1310, 122] width 110 height 8
drag, startPoint x: 775, startPoint y: 264, endPoint x: 672, endPoint y: 262, distance: 103.4
drag, startPoint x: 686, startPoint y: 286, endPoint x: 669, endPoint y: 326, distance: 43.6
drag, startPoint x: 720, startPoint y: 295, endPoint x: 932, endPoint y: 306, distance: 212.3
click at [1410, 524] on button at bounding box center [1406, 523] width 20 height 20
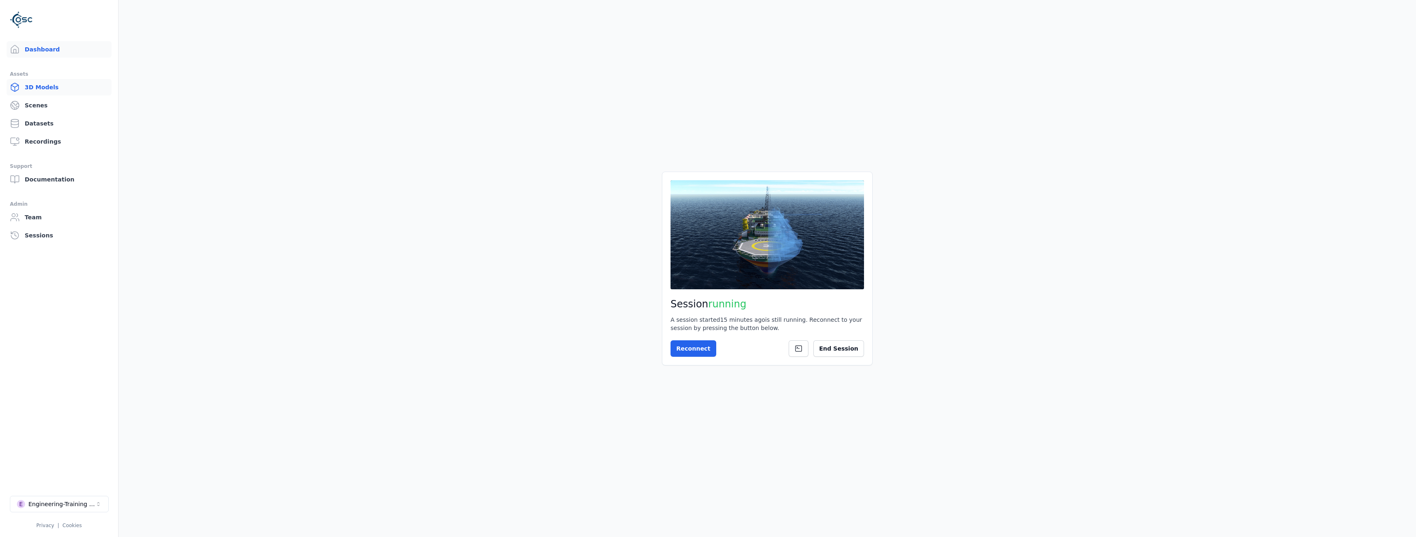
click at [28, 91] on link "3D Models" at bounding box center [59, 87] width 105 height 16
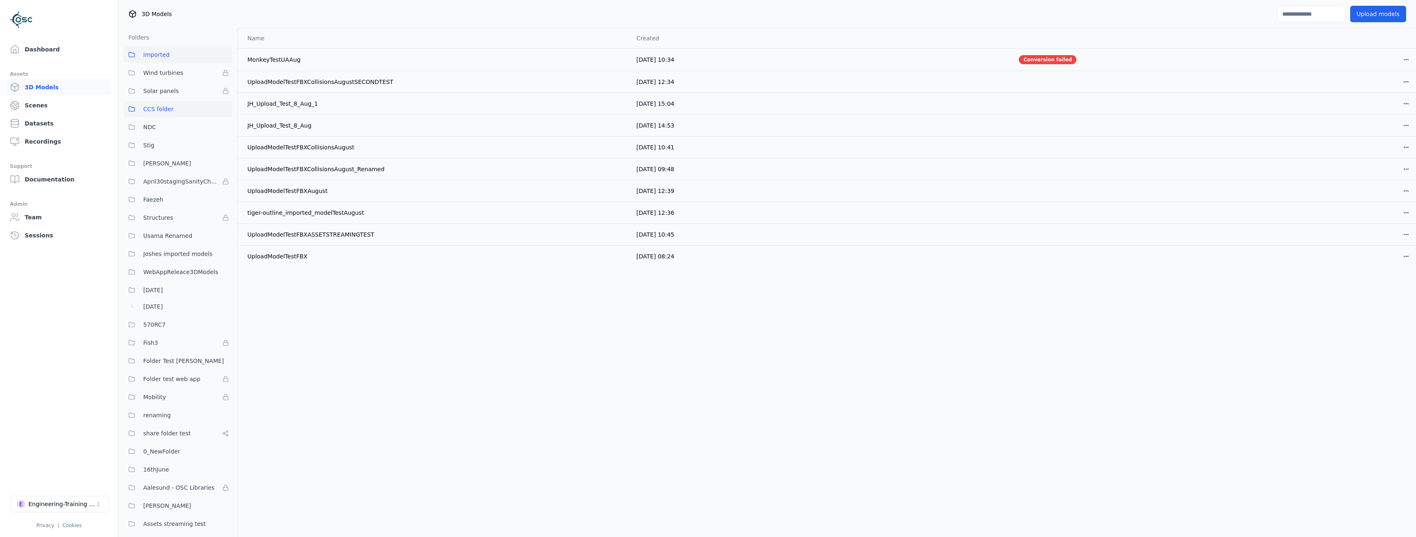
click at [163, 108] on span "CCS folder" at bounding box center [158, 109] width 30 height 10
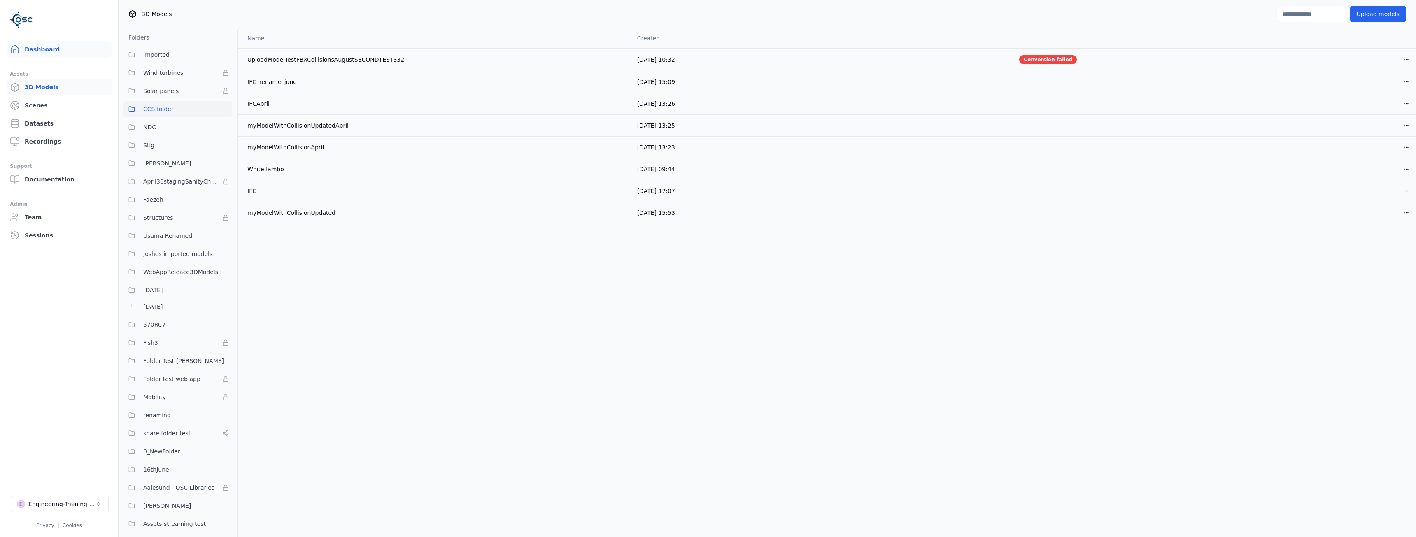
click at [70, 51] on link "Dashboard" at bounding box center [59, 49] width 105 height 16
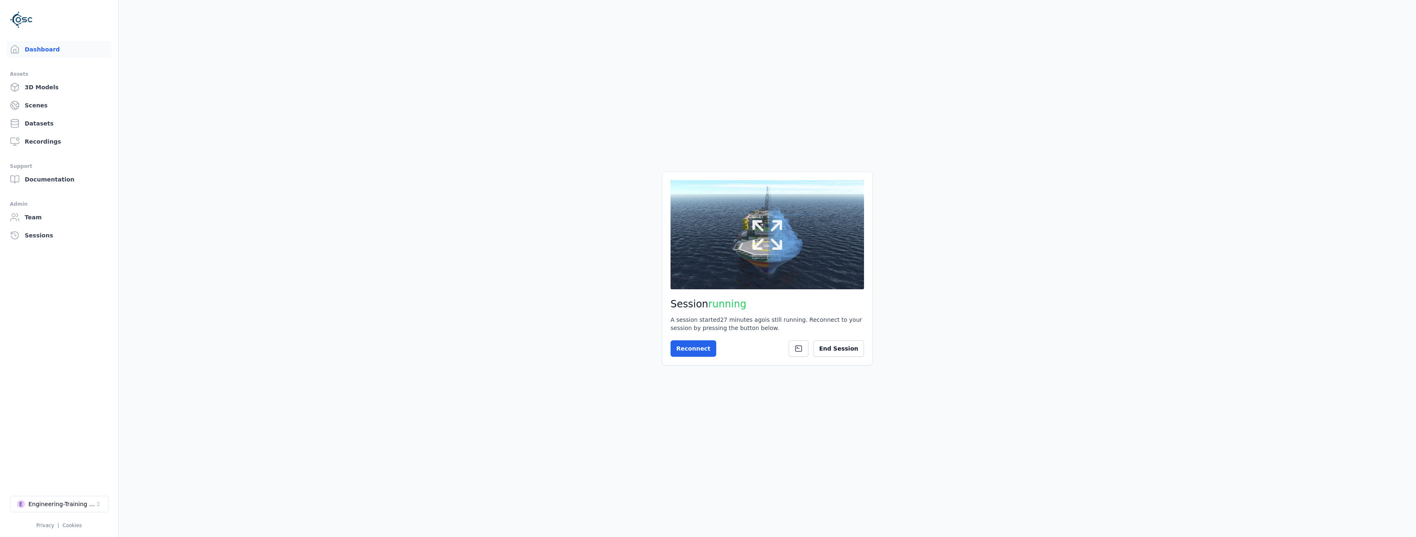
click at [770, 228] on icon at bounding box center [768, 235] width 40 height 40
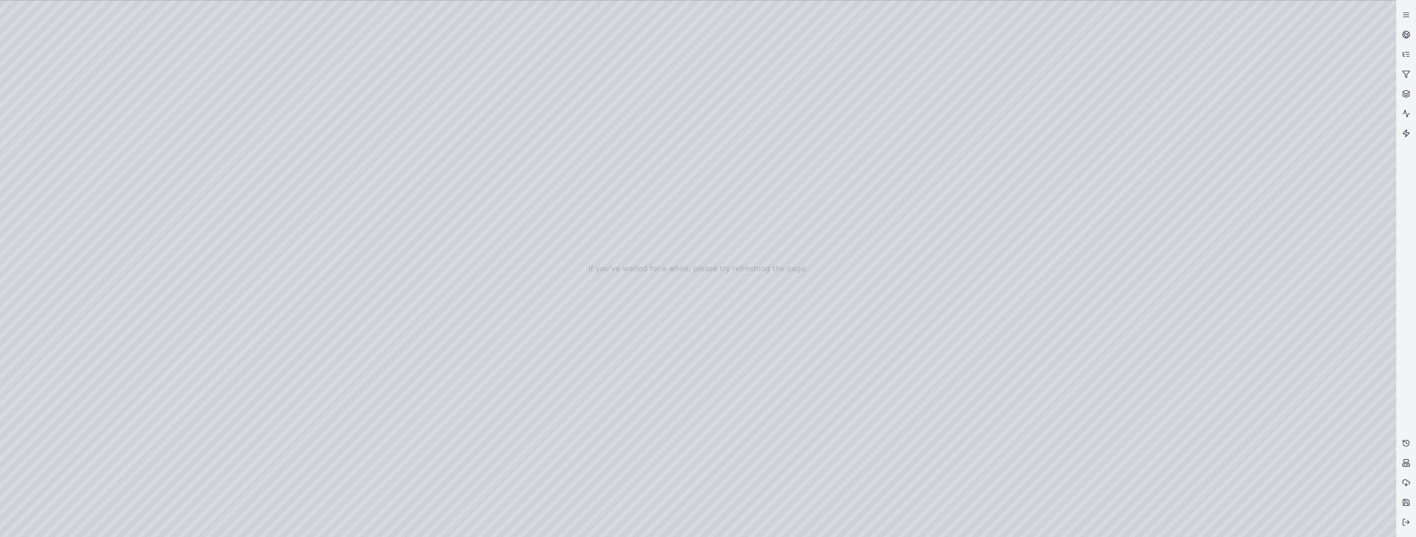
drag, startPoint x: 842, startPoint y: 313, endPoint x: 553, endPoint y: 320, distance: 289.5
drag, startPoint x: 544, startPoint y: 425, endPoint x: 393, endPoint y: 437, distance: 151.6
drag, startPoint x: 394, startPoint y: 436, endPoint x: 333, endPoint y: 393, distance: 74.6
drag, startPoint x: 539, startPoint y: 409, endPoint x: 607, endPoint y: 332, distance: 102.9
drag, startPoint x: 695, startPoint y: 319, endPoint x: 719, endPoint y: 259, distance: 64.3
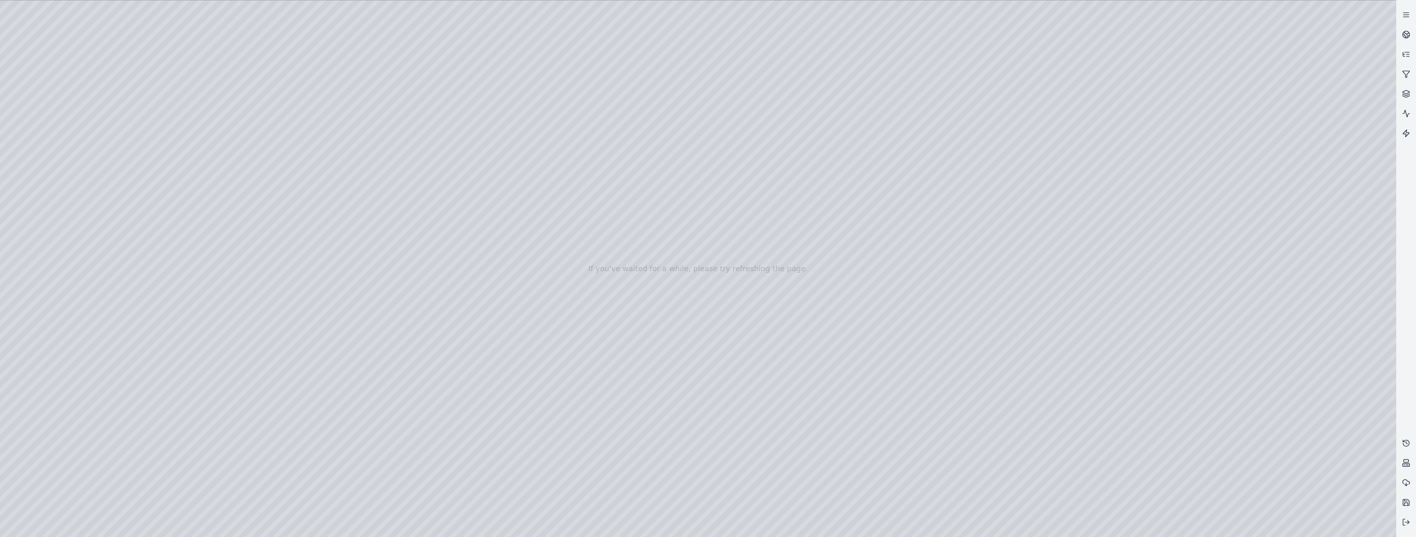
drag, startPoint x: 728, startPoint y: 280, endPoint x: 832, endPoint y: 338, distance: 119.0
drag, startPoint x: 604, startPoint y: 365, endPoint x: 803, endPoint y: 341, distance: 201.1
drag, startPoint x: 682, startPoint y: 361, endPoint x: 683, endPoint y: 385, distance: 23.5
drag, startPoint x: 866, startPoint y: 380, endPoint x: 717, endPoint y: 318, distance: 161.3
drag, startPoint x: 589, startPoint y: 398, endPoint x: 669, endPoint y: 349, distance: 93.7
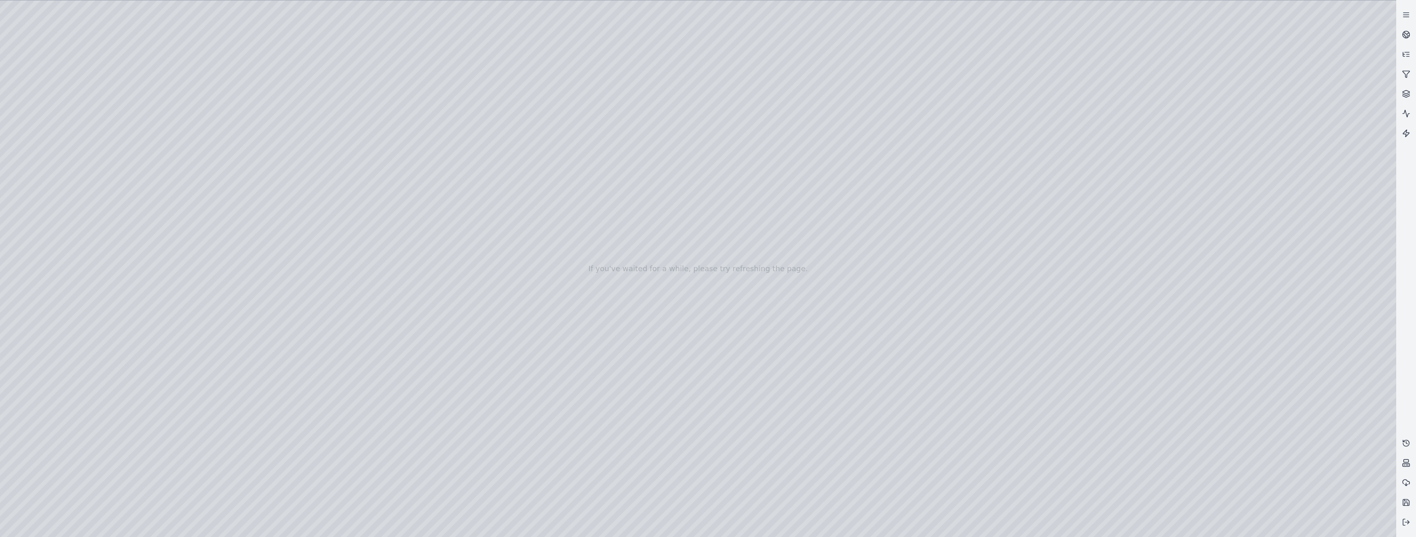
drag, startPoint x: 744, startPoint y: 217, endPoint x: 726, endPoint y: 383, distance: 167.3
